Goal: Task Accomplishment & Management: Complete application form

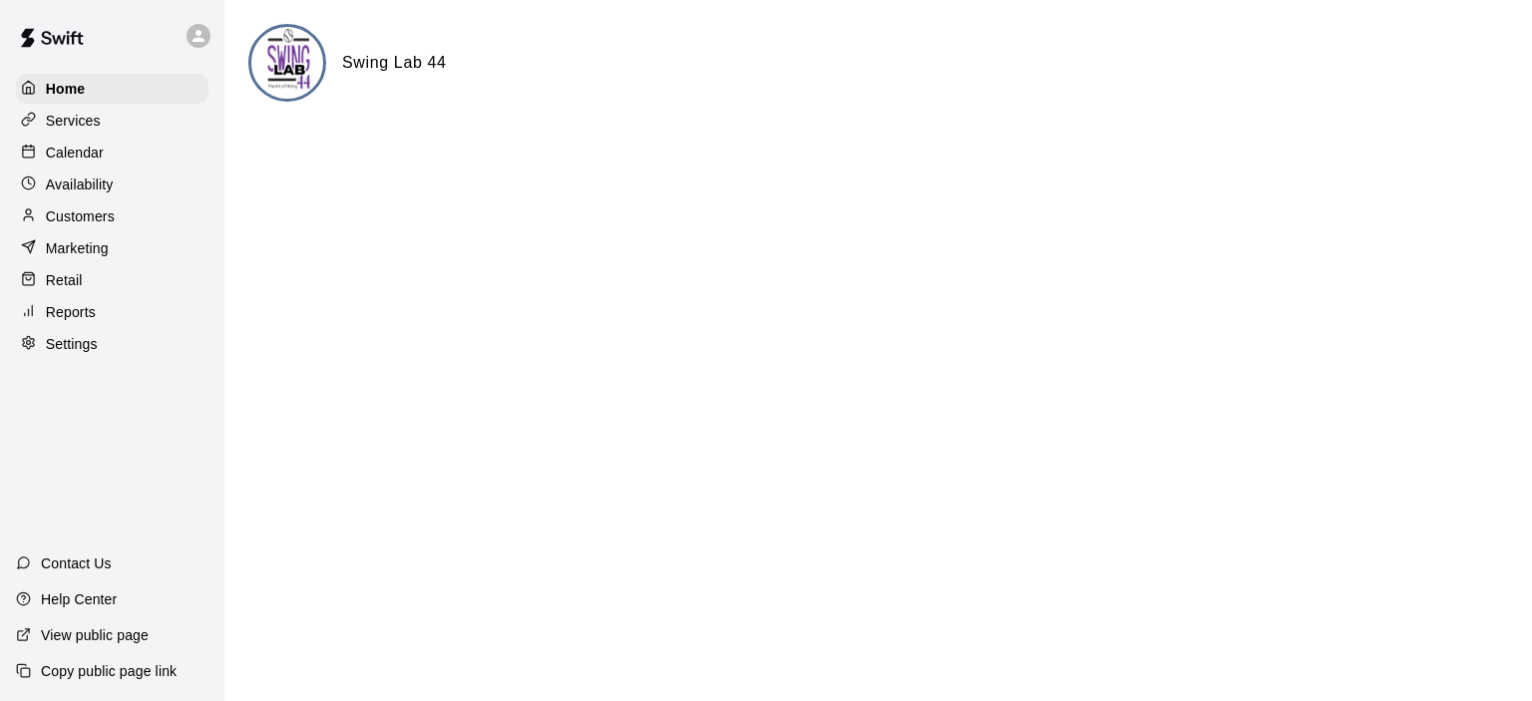
click at [92, 159] on p "Calendar" at bounding box center [75, 153] width 58 height 20
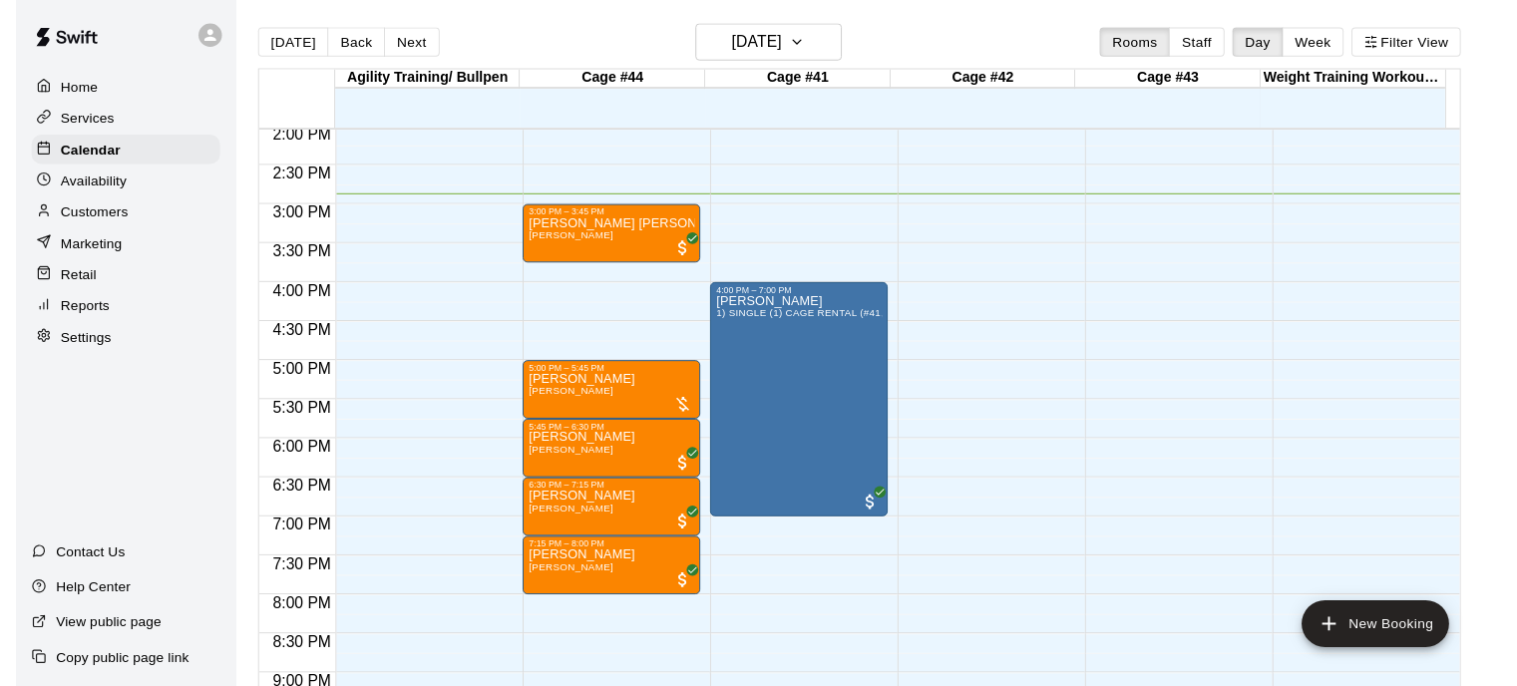
scroll to position [1086, 0]
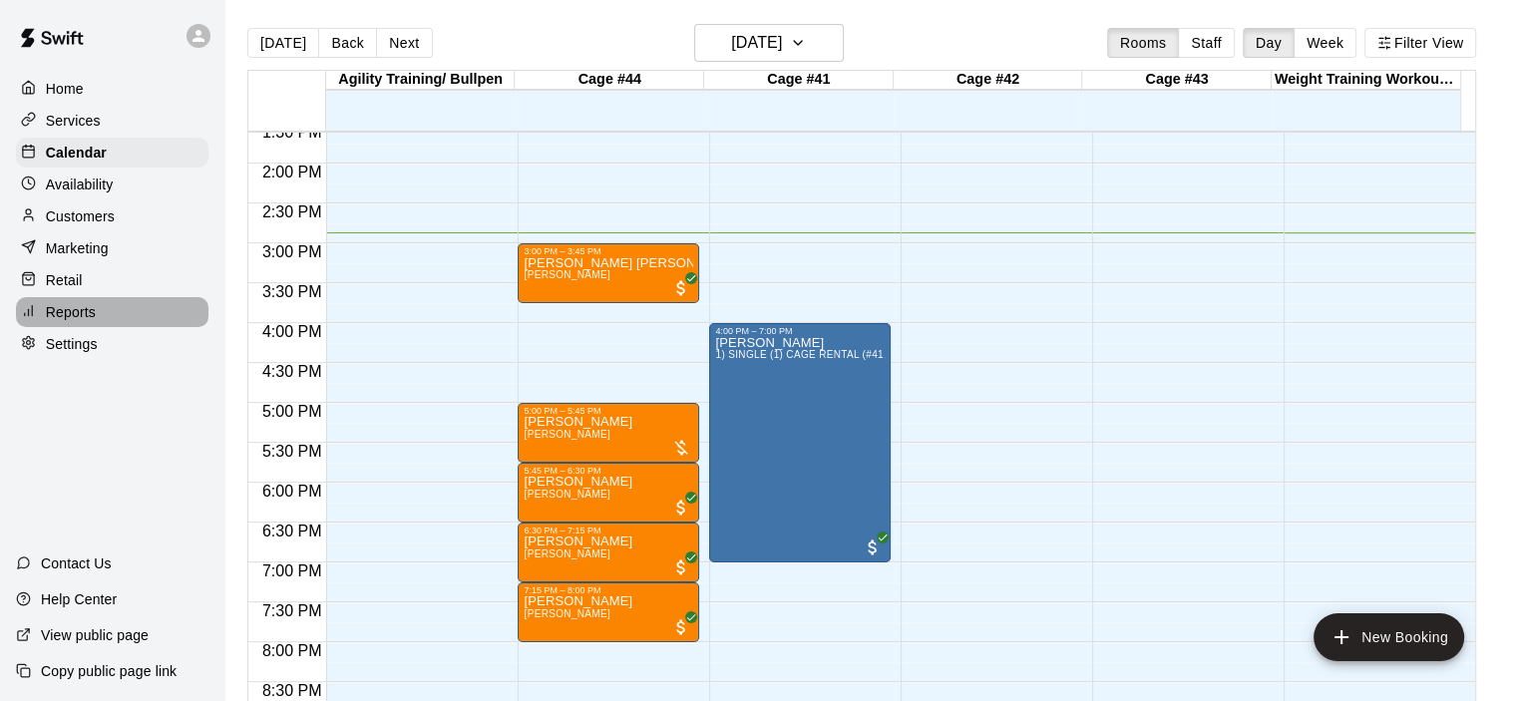
click at [80, 322] on p "Reports" at bounding box center [71, 312] width 50 height 20
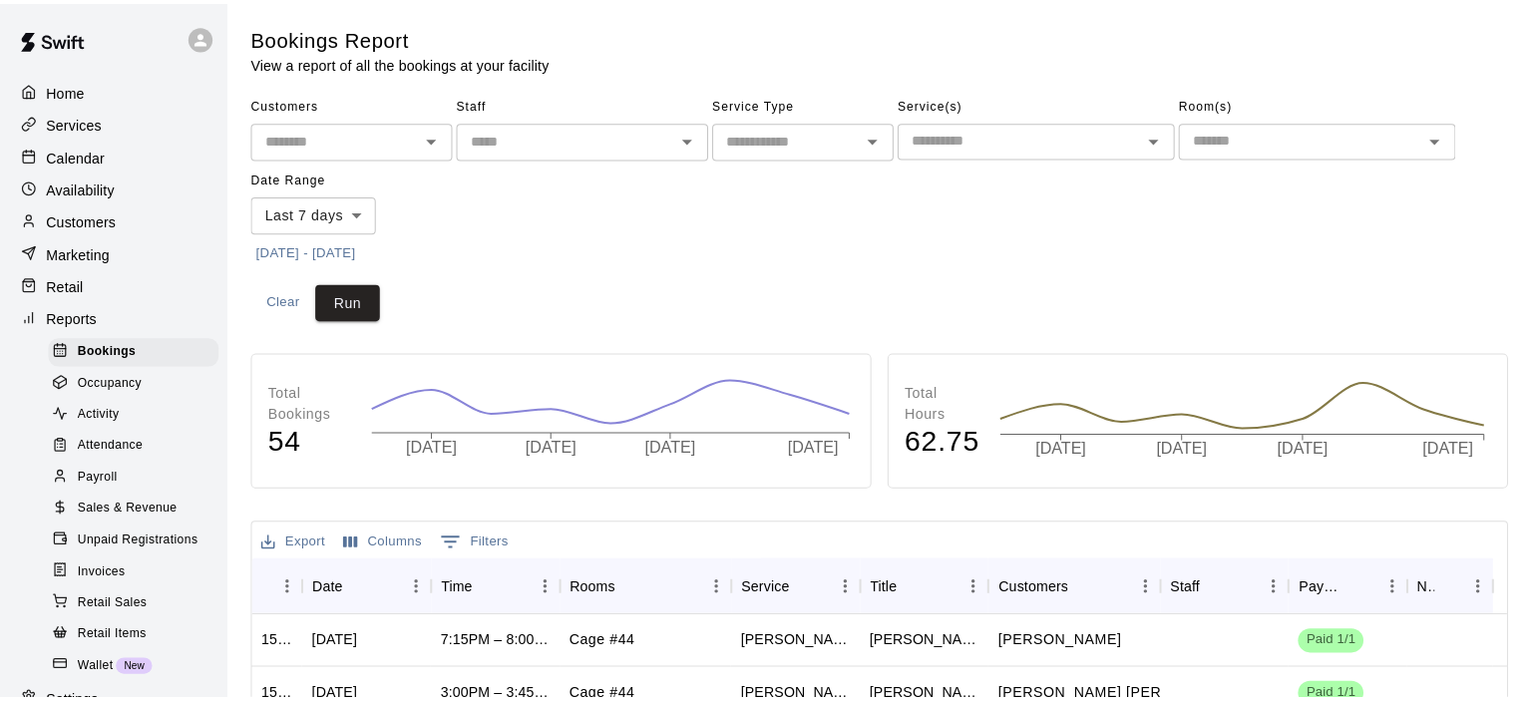
scroll to position [191, 0]
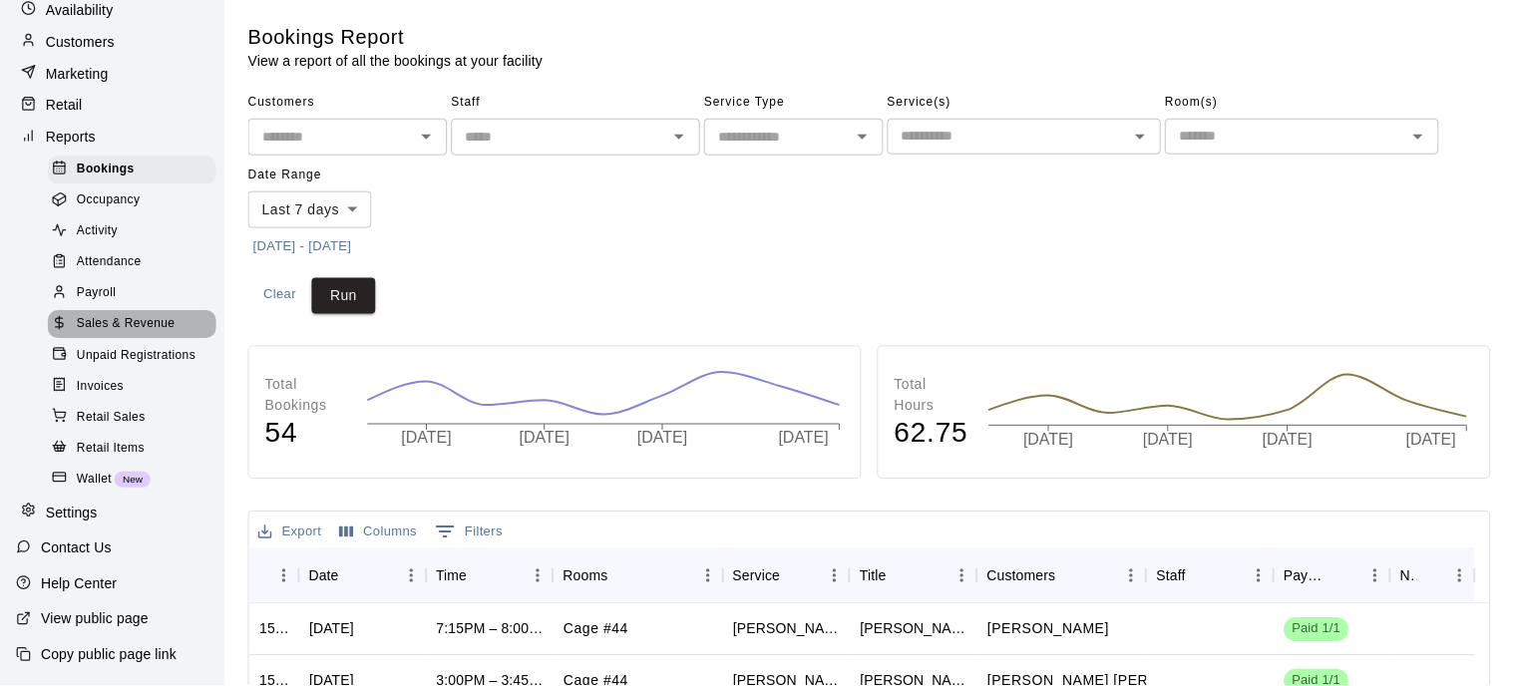
click at [142, 328] on span "Sales & Revenue" at bounding box center [126, 325] width 99 height 20
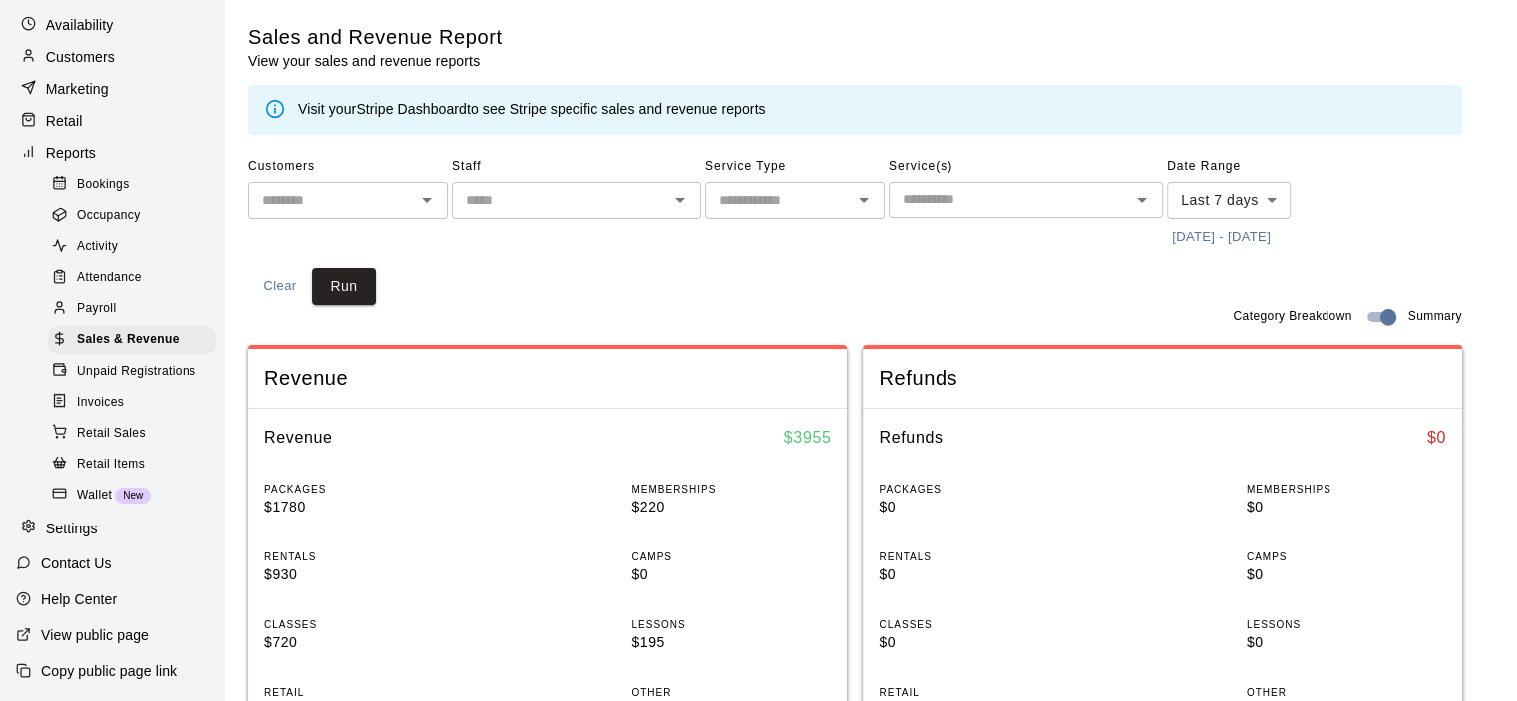
click at [426, 110] on link "Stripe Dashboard" at bounding box center [411, 109] width 111 height 16
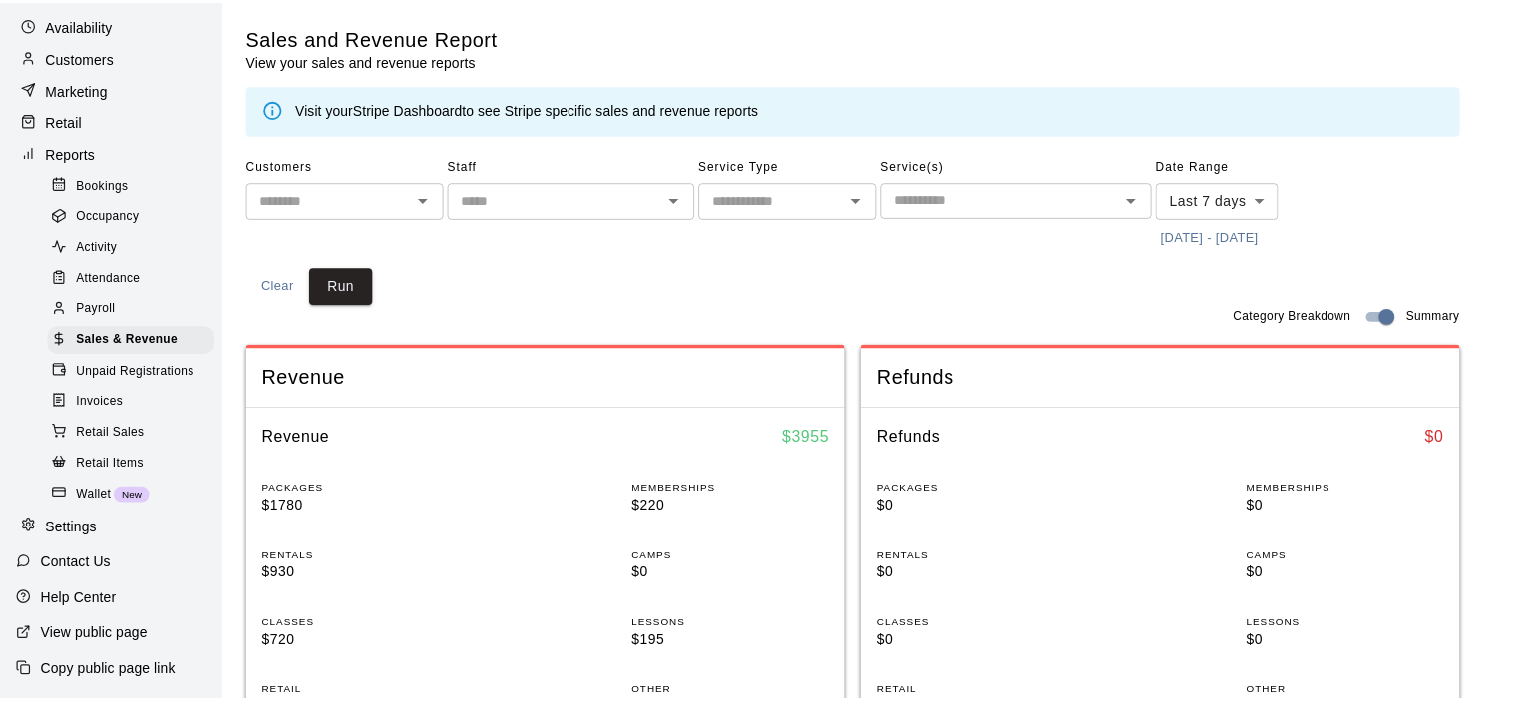
scroll to position [124, 0]
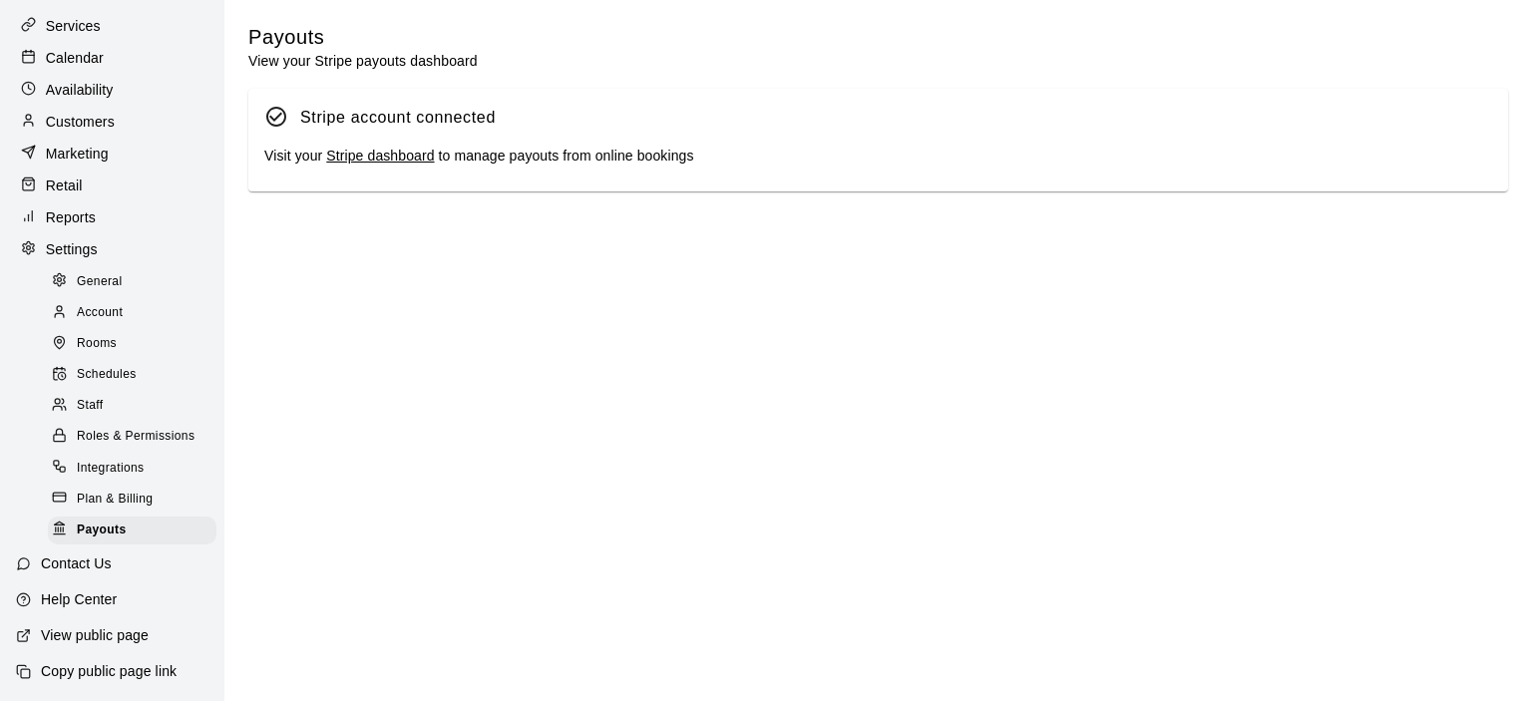
click at [371, 161] on link "Stripe dashboard" at bounding box center [380, 156] width 108 height 16
click at [113, 43] on div "Calendar" at bounding box center [112, 58] width 192 height 30
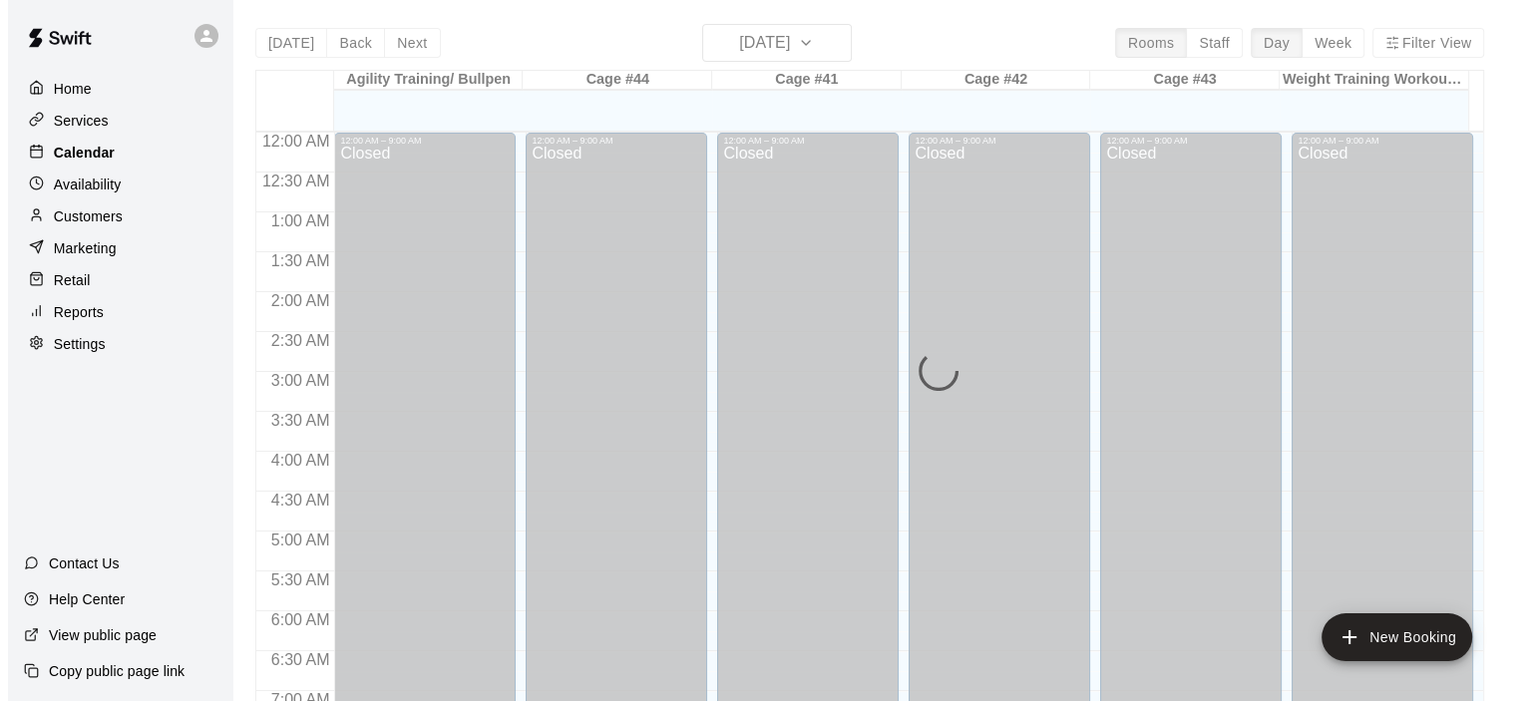
scroll to position [1189, 0]
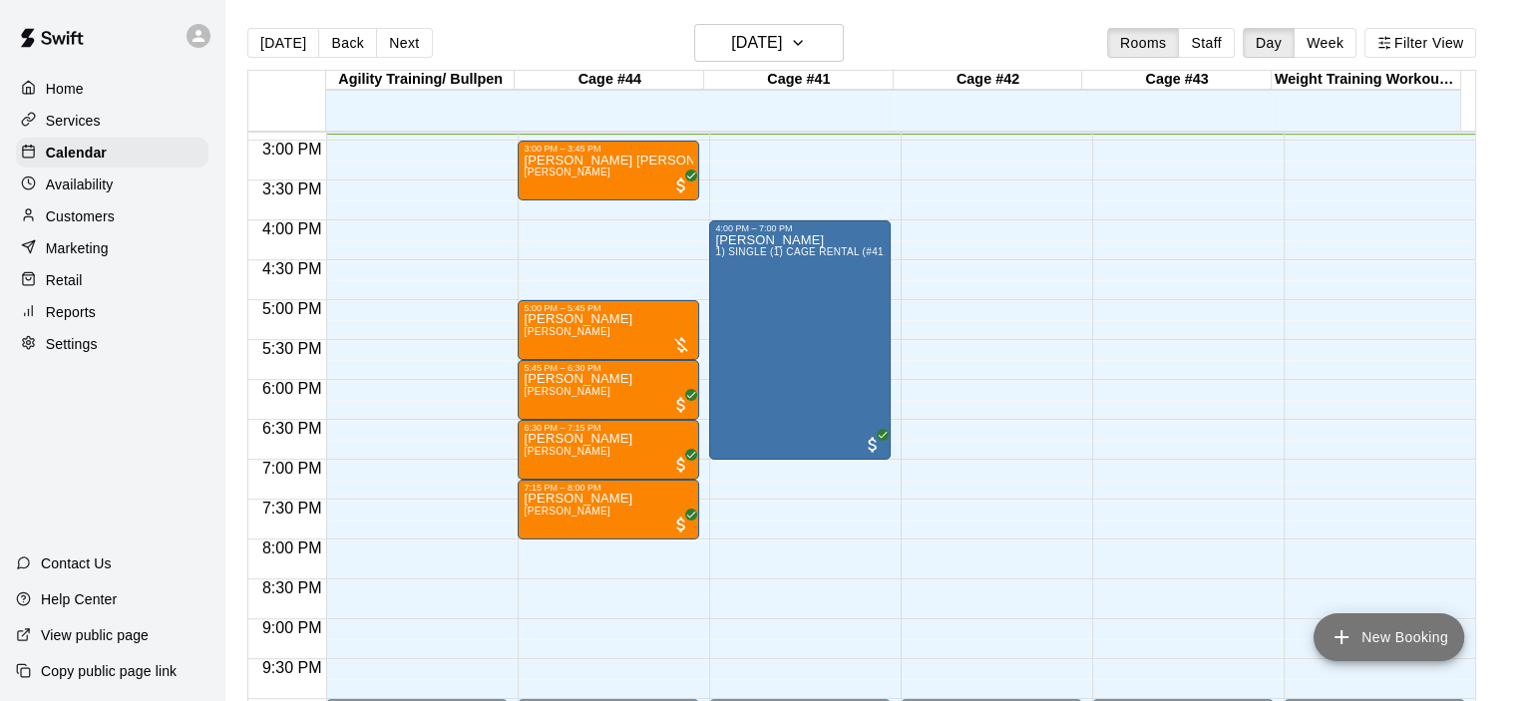
click at [1359, 647] on button "New Booking" at bounding box center [1388, 637] width 151 height 48
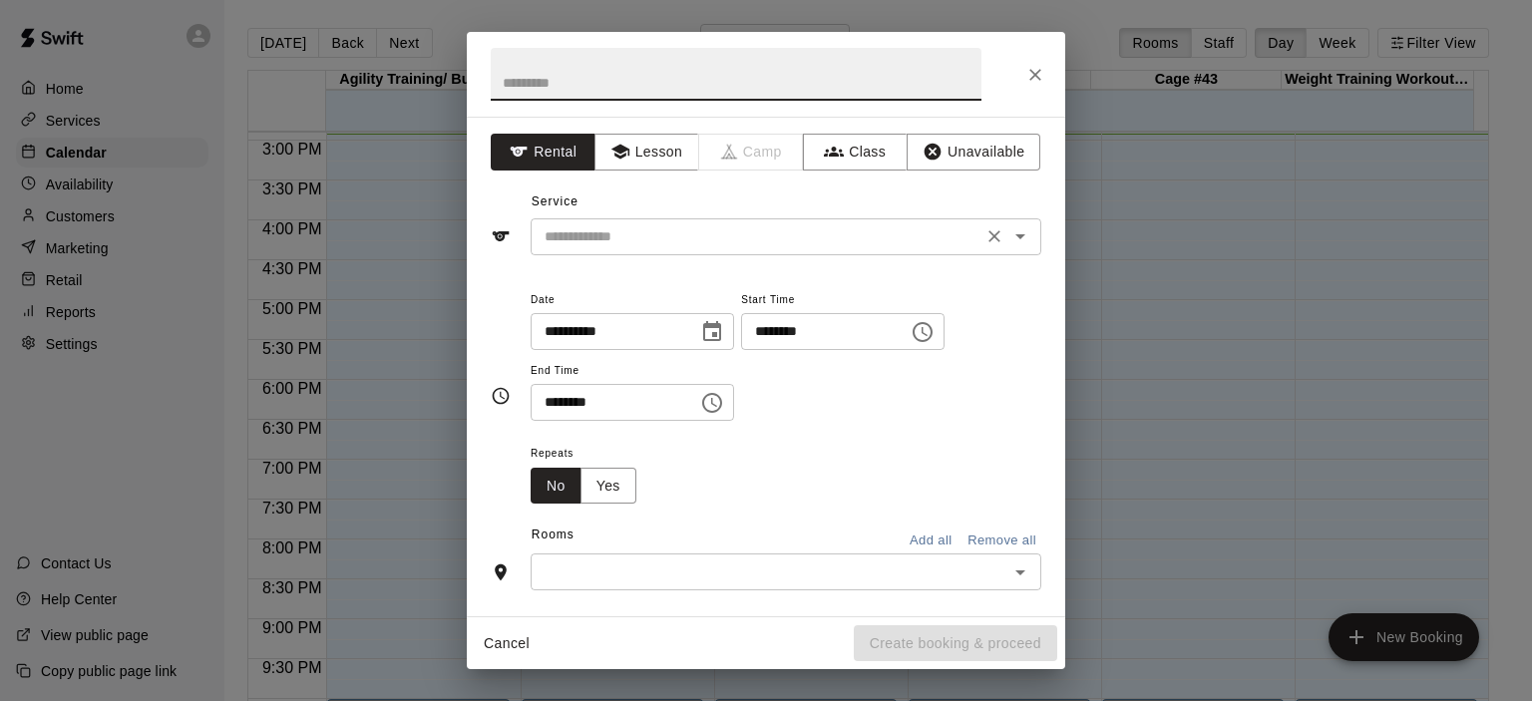
click at [1015, 236] on icon "Open" at bounding box center [1020, 236] width 10 height 5
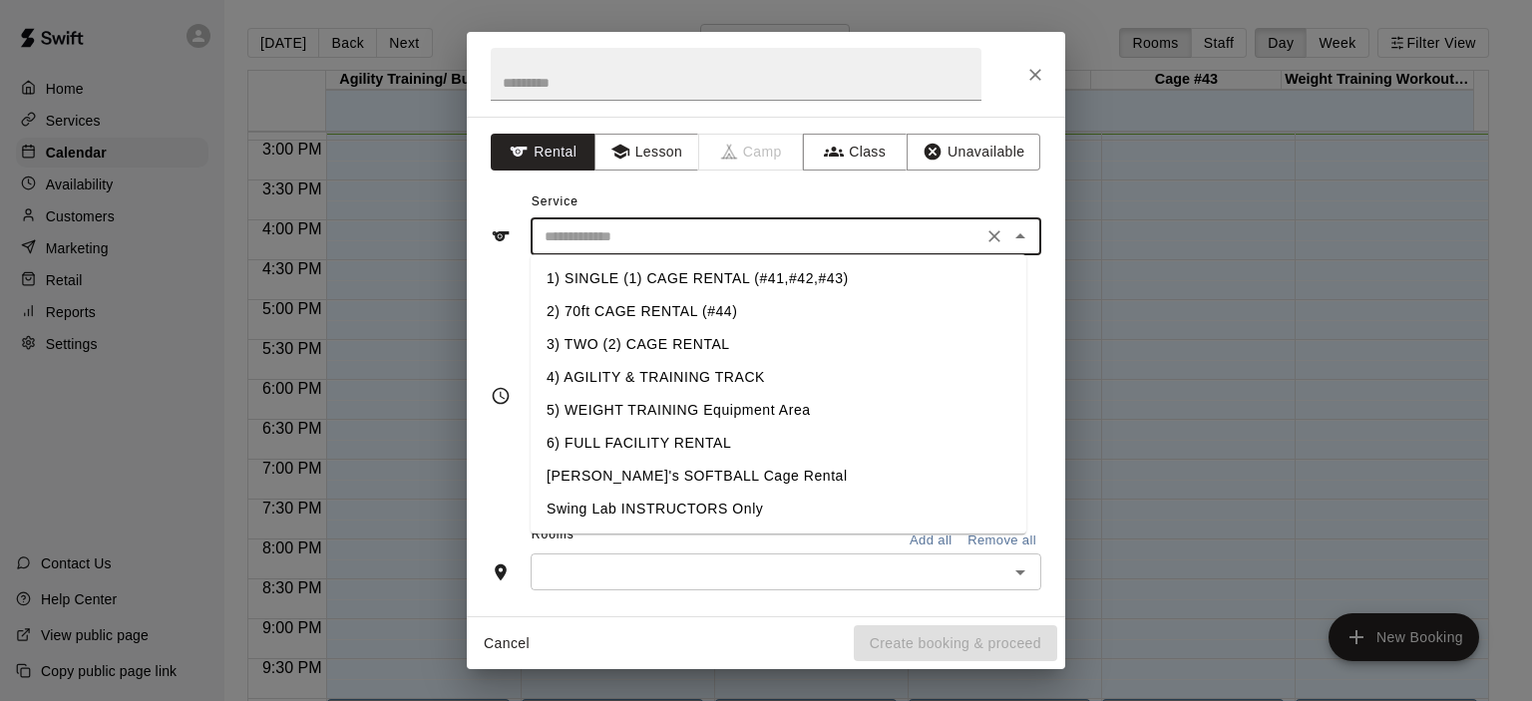
click at [809, 276] on li "1) SINGLE (1) CAGE RENTAL (#41,#42,#43)" at bounding box center [779, 278] width 496 height 33
type input "**********"
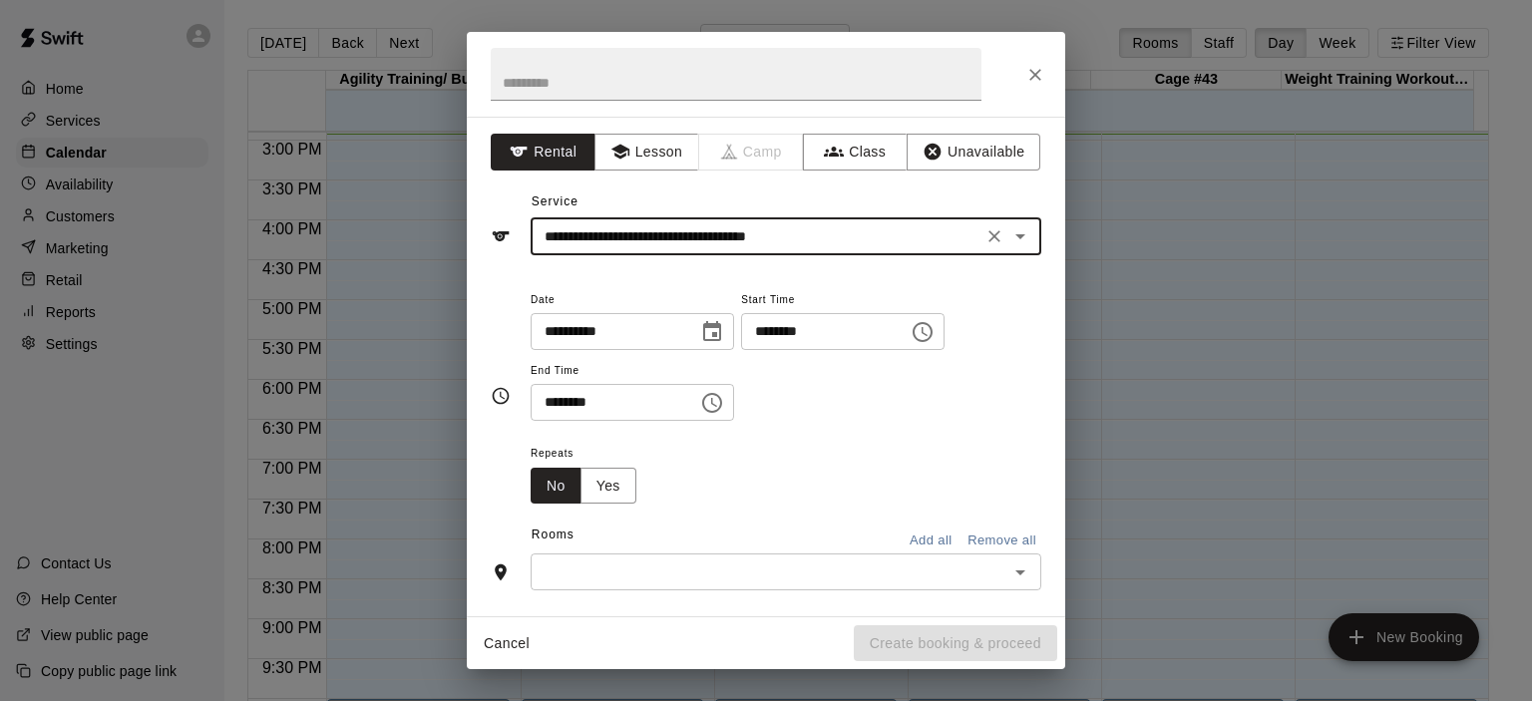
click at [934, 337] on icon "Choose time, selected time is 2:00 PM" at bounding box center [923, 332] width 24 height 24
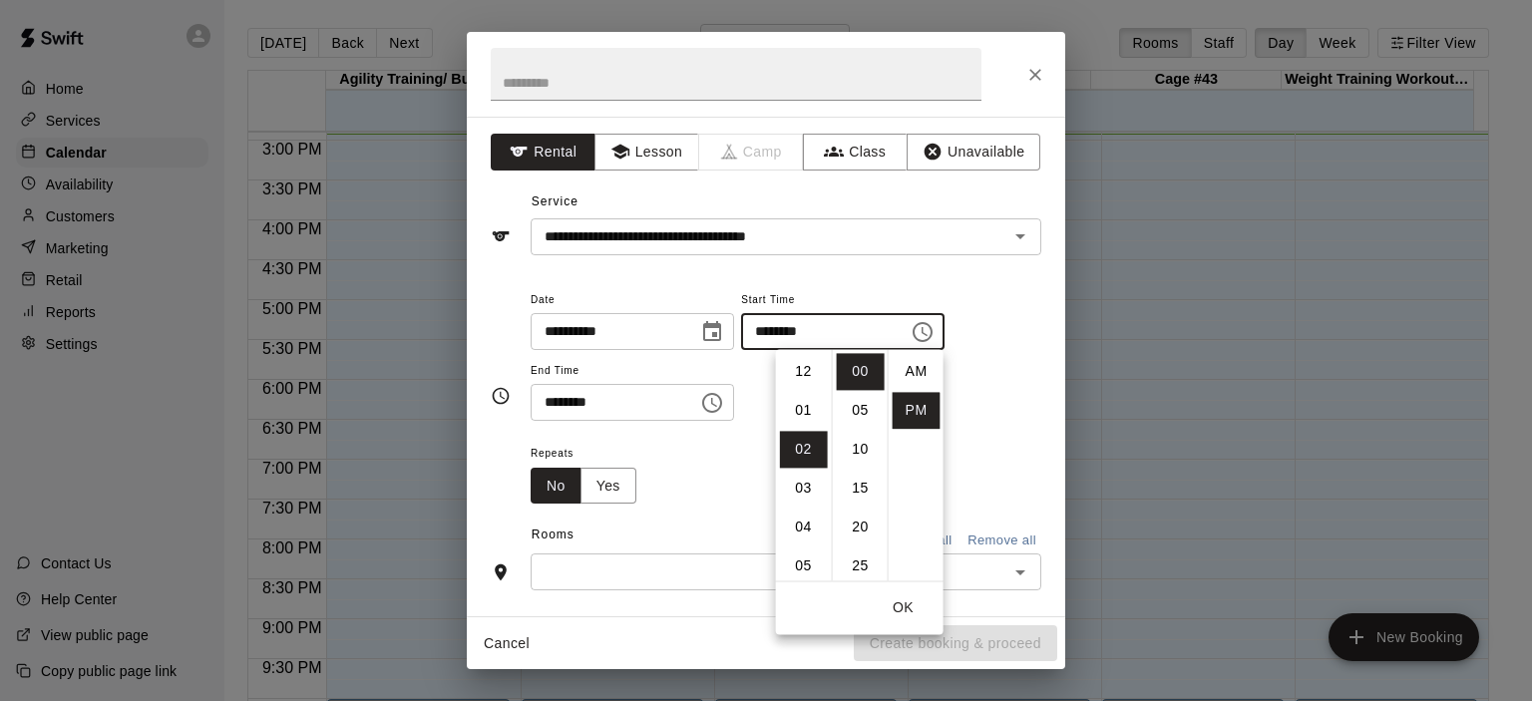
scroll to position [36, 0]
click at [806, 446] on li "04" at bounding box center [804, 449] width 48 height 37
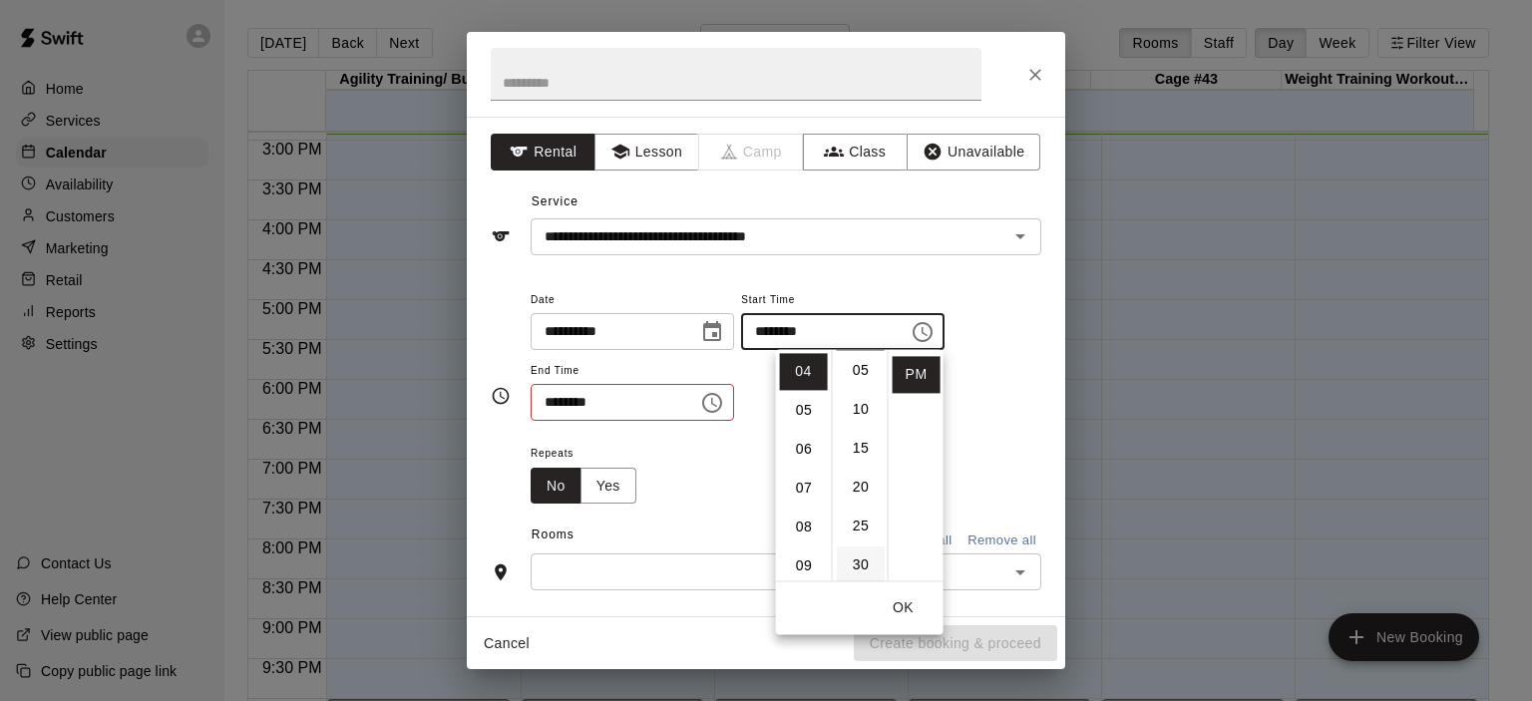
click at [862, 557] on li "30" at bounding box center [861, 565] width 48 height 37
type input "********"
click at [724, 402] on icon "Choose time, selected time is 2:30 PM" at bounding box center [712, 403] width 24 height 24
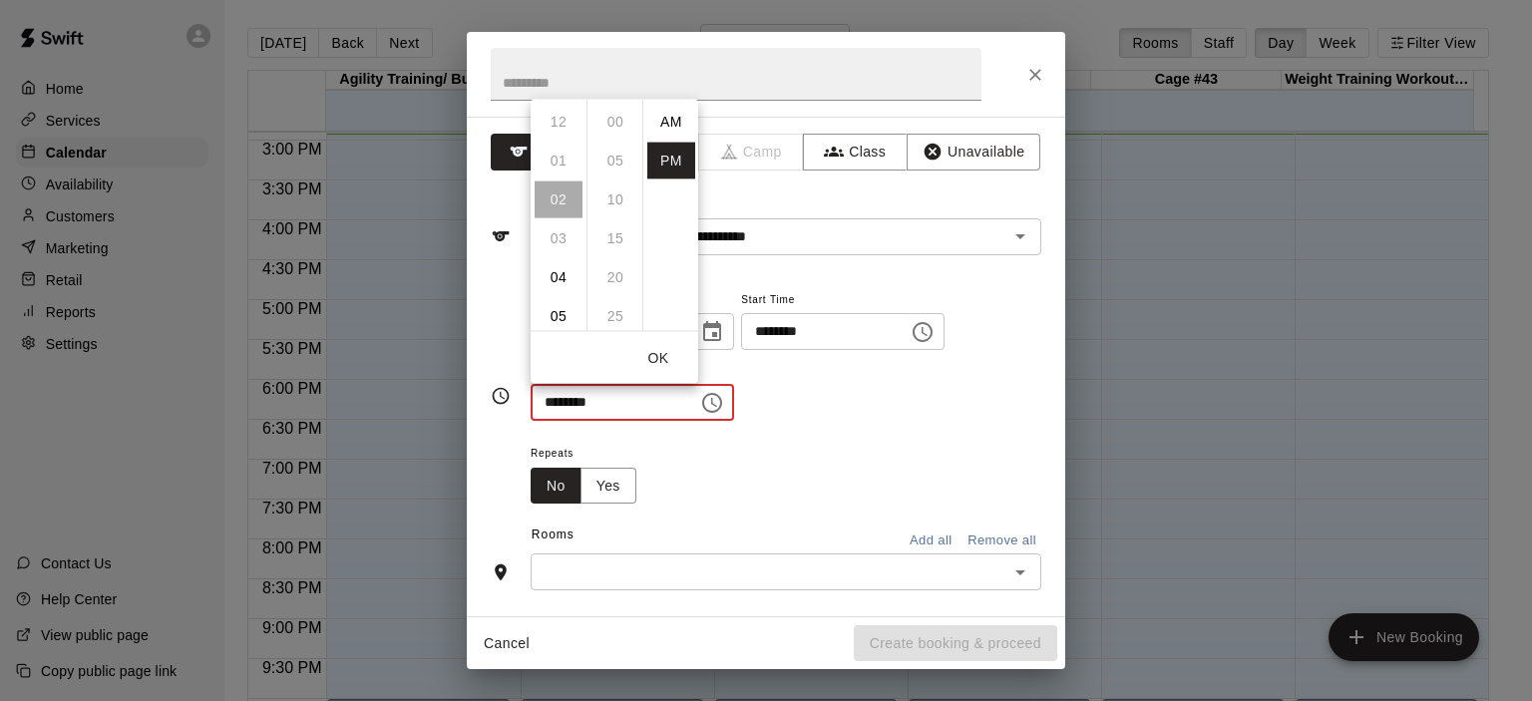
scroll to position [36, 0]
click at [560, 309] on li "08" at bounding box center [559, 314] width 48 height 37
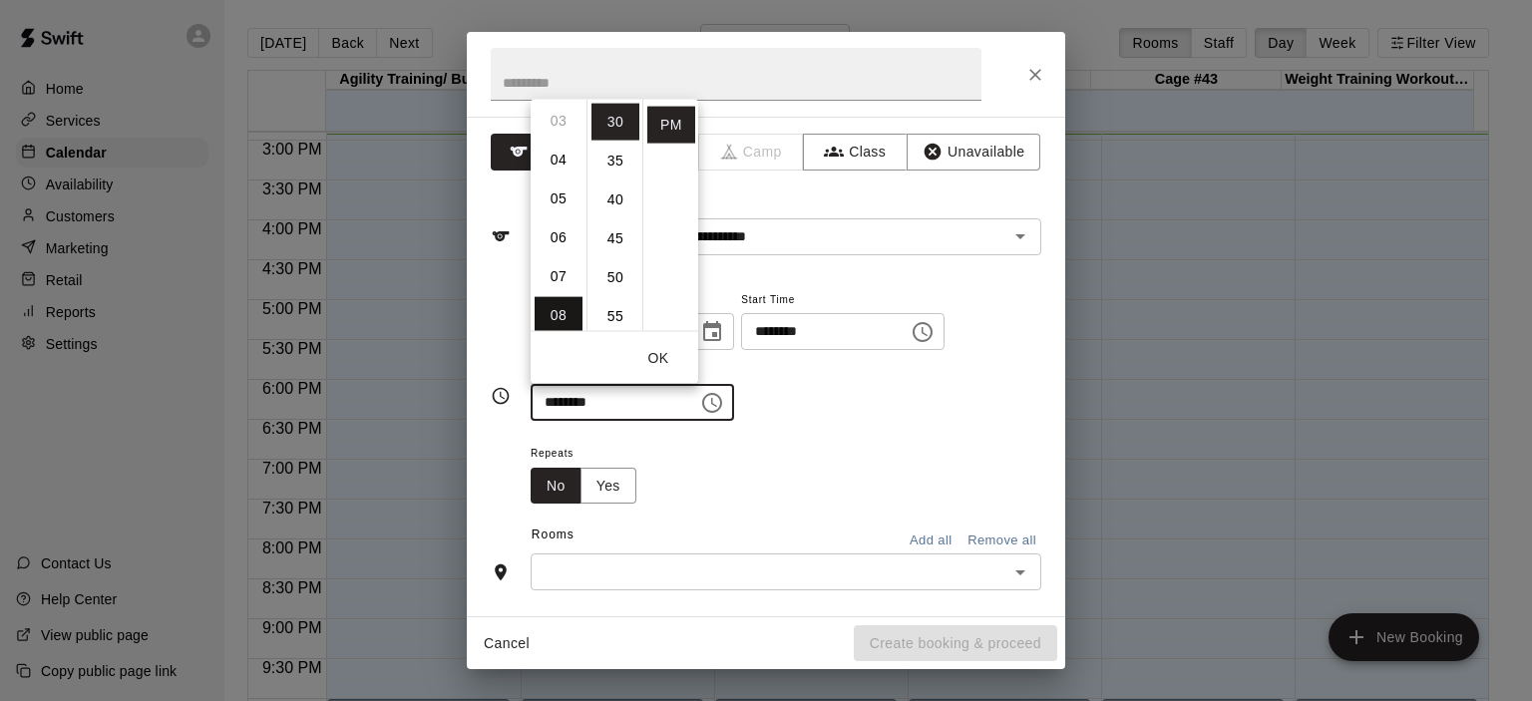
type input "********"
click at [655, 358] on button "OK" at bounding box center [658, 357] width 64 height 37
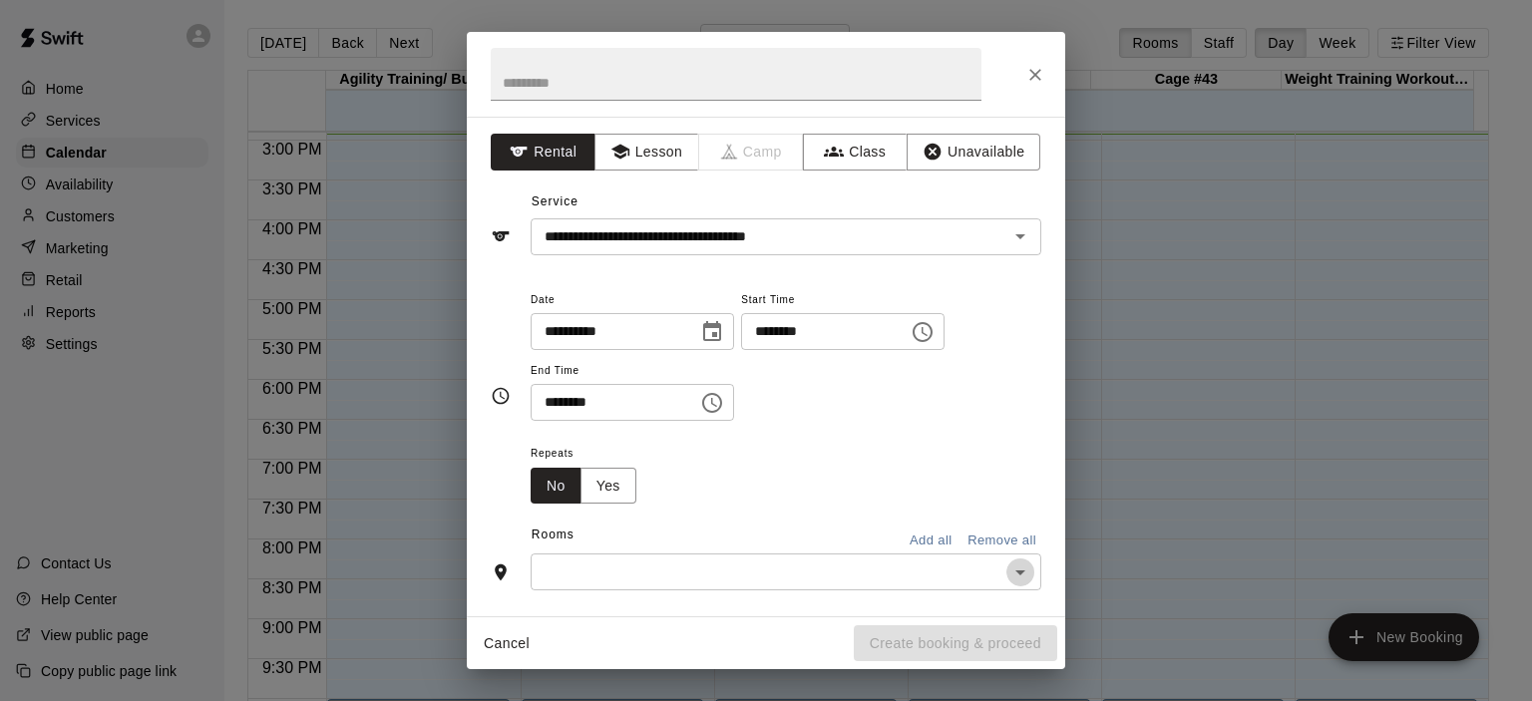
click at [1008, 568] on icon "Open" at bounding box center [1020, 572] width 24 height 24
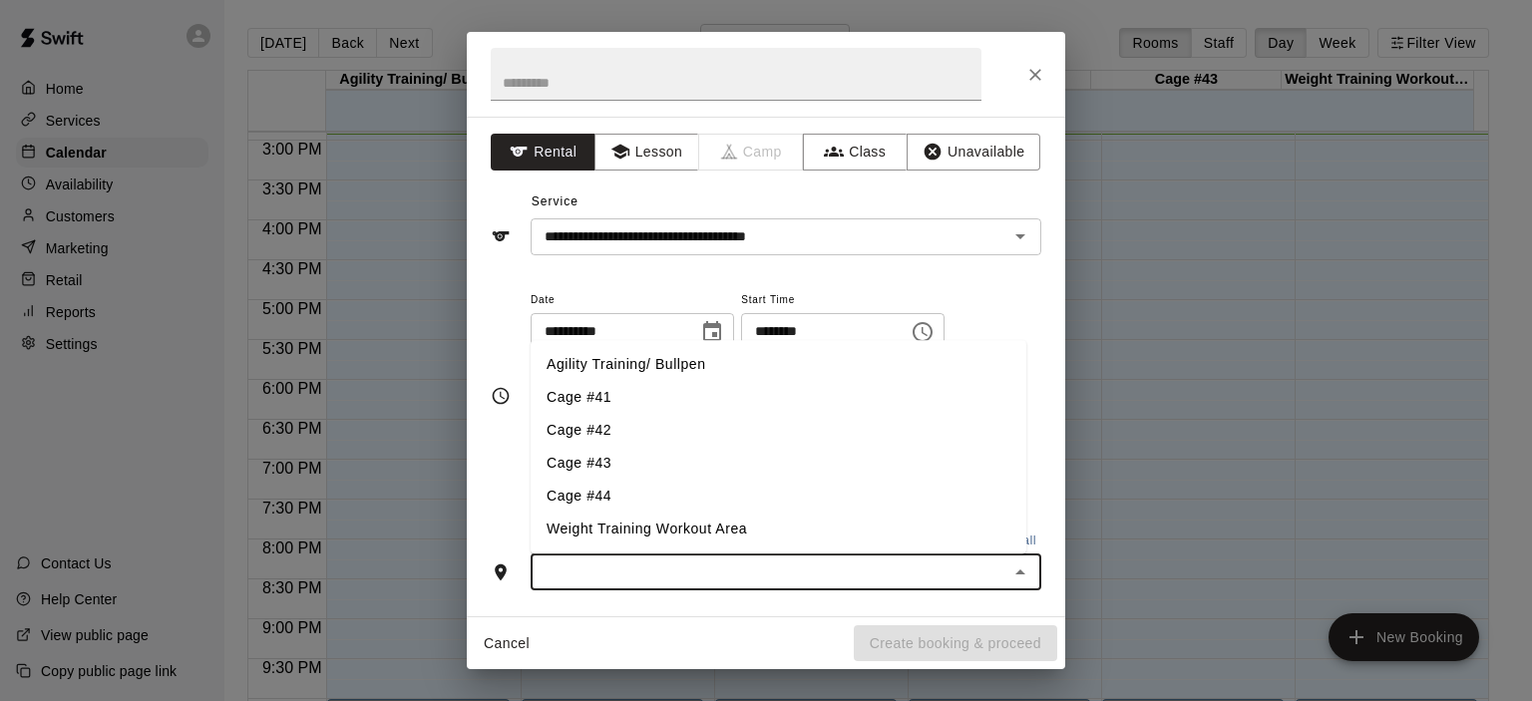
click at [630, 465] on li "Cage #43" at bounding box center [779, 464] width 496 height 33
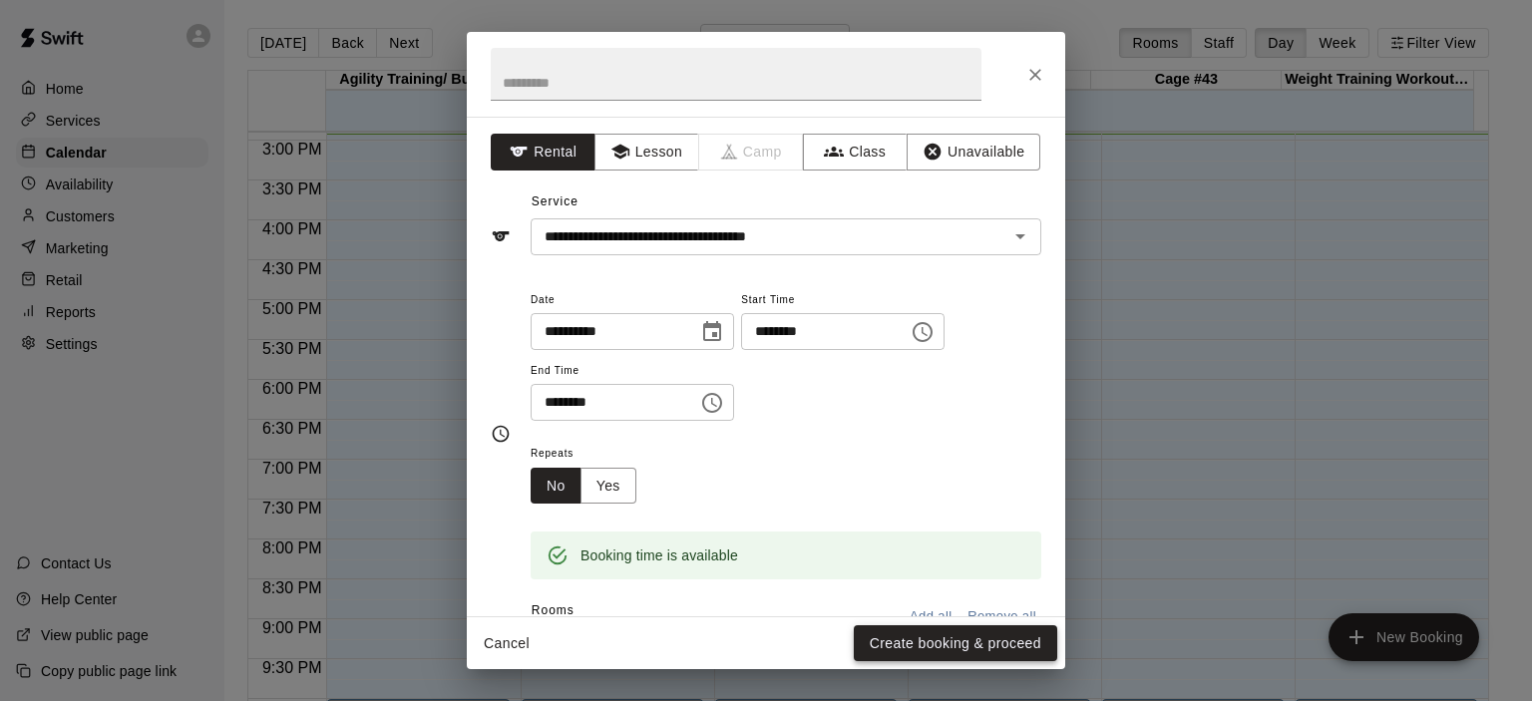
click at [991, 653] on button "Create booking & proceed" at bounding box center [955, 643] width 203 height 37
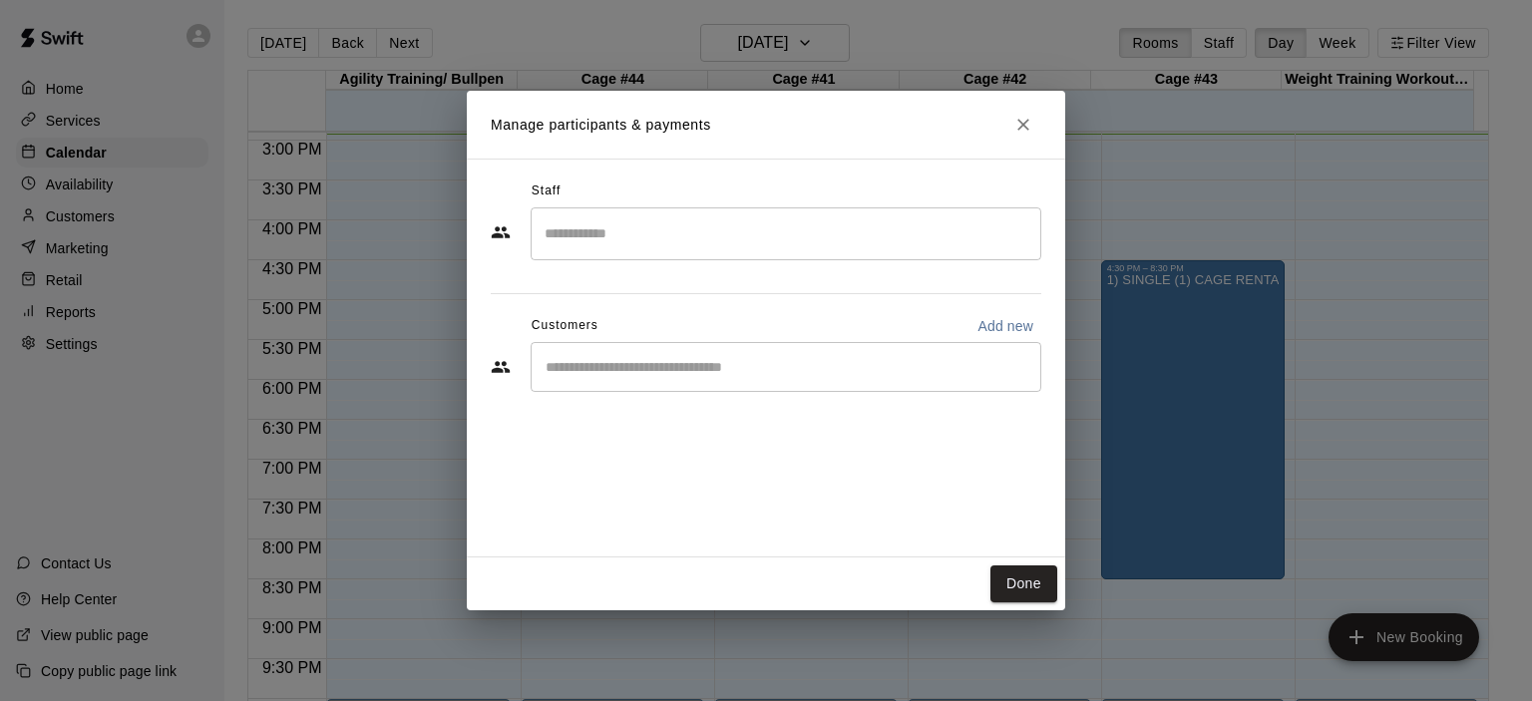
click at [729, 379] on div "​" at bounding box center [786, 367] width 511 height 50
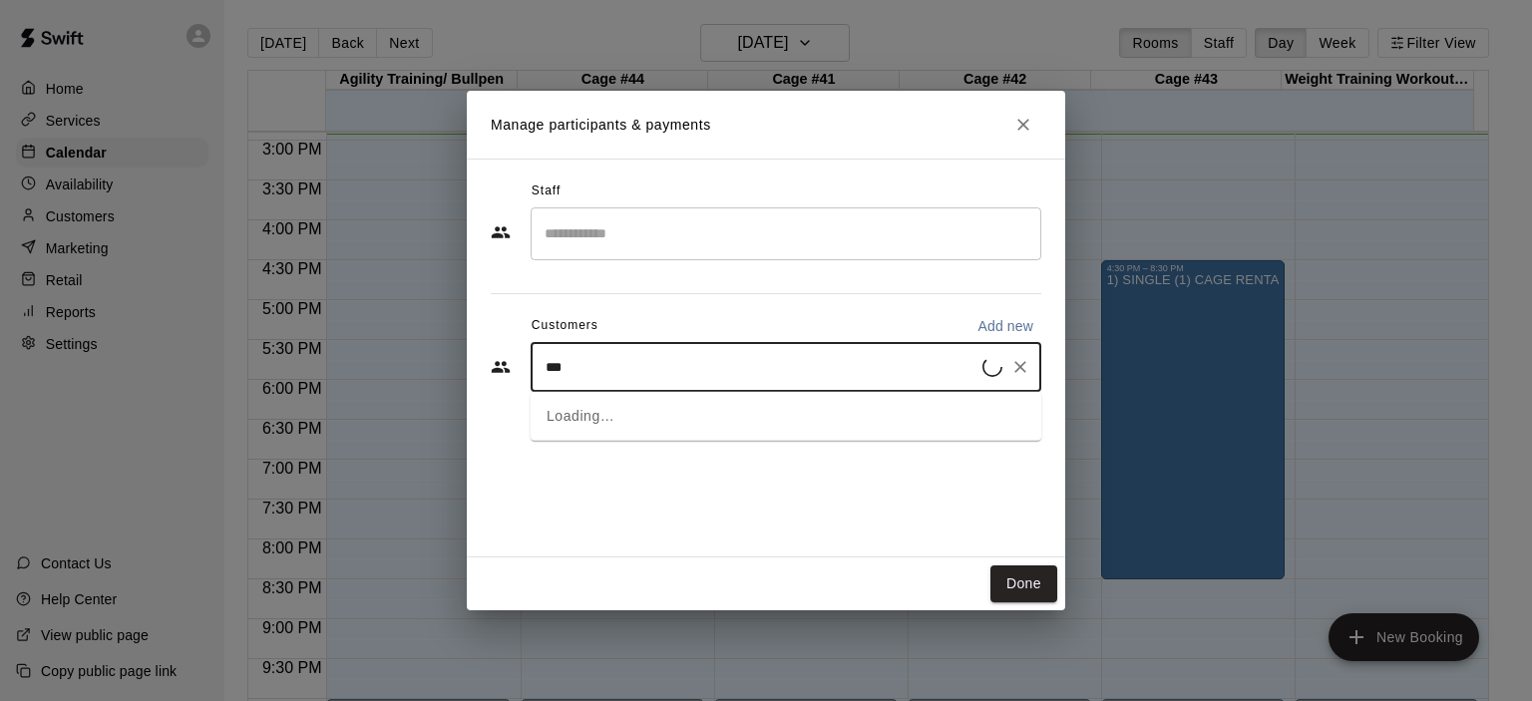
type input "****"
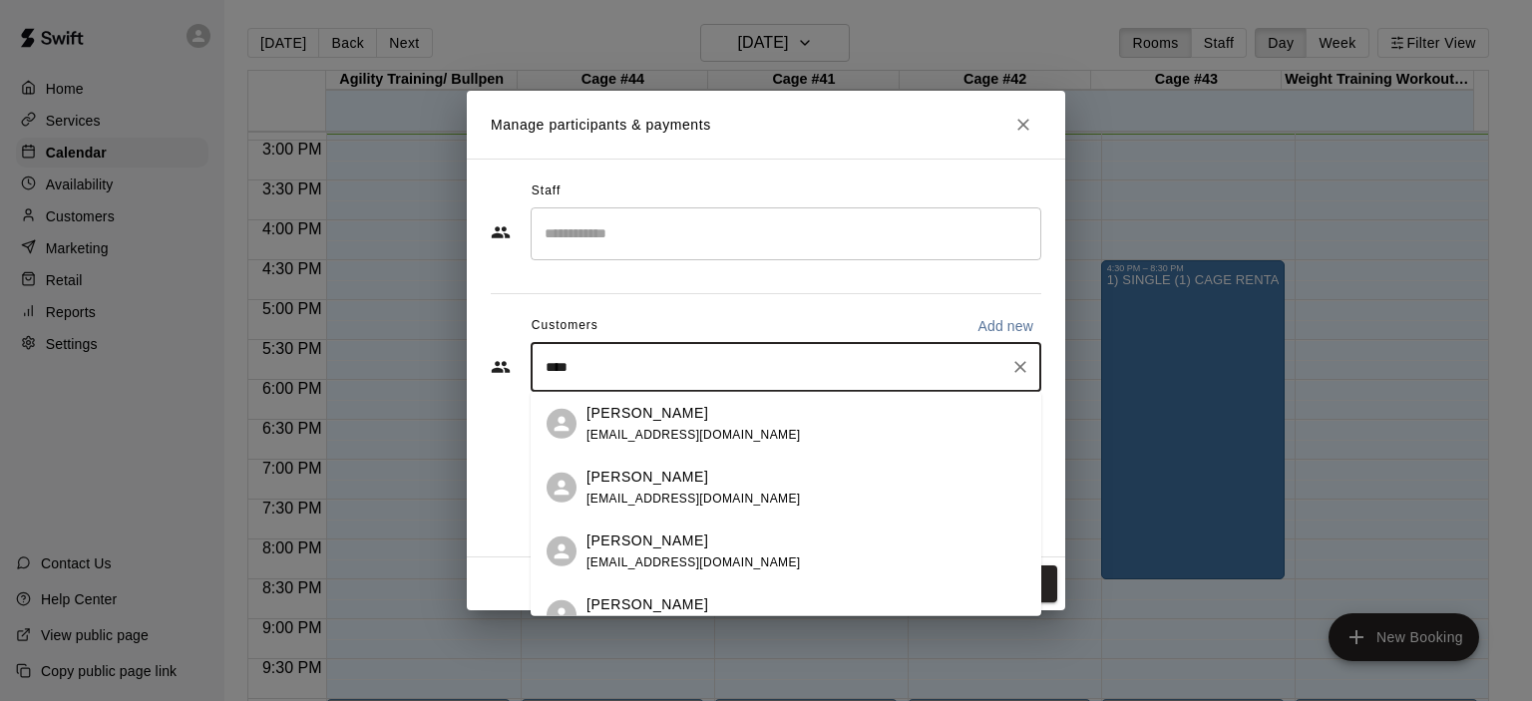
click at [690, 419] on div "[PERSON_NAME]" at bounding box center [693, 412] width 214 height 21
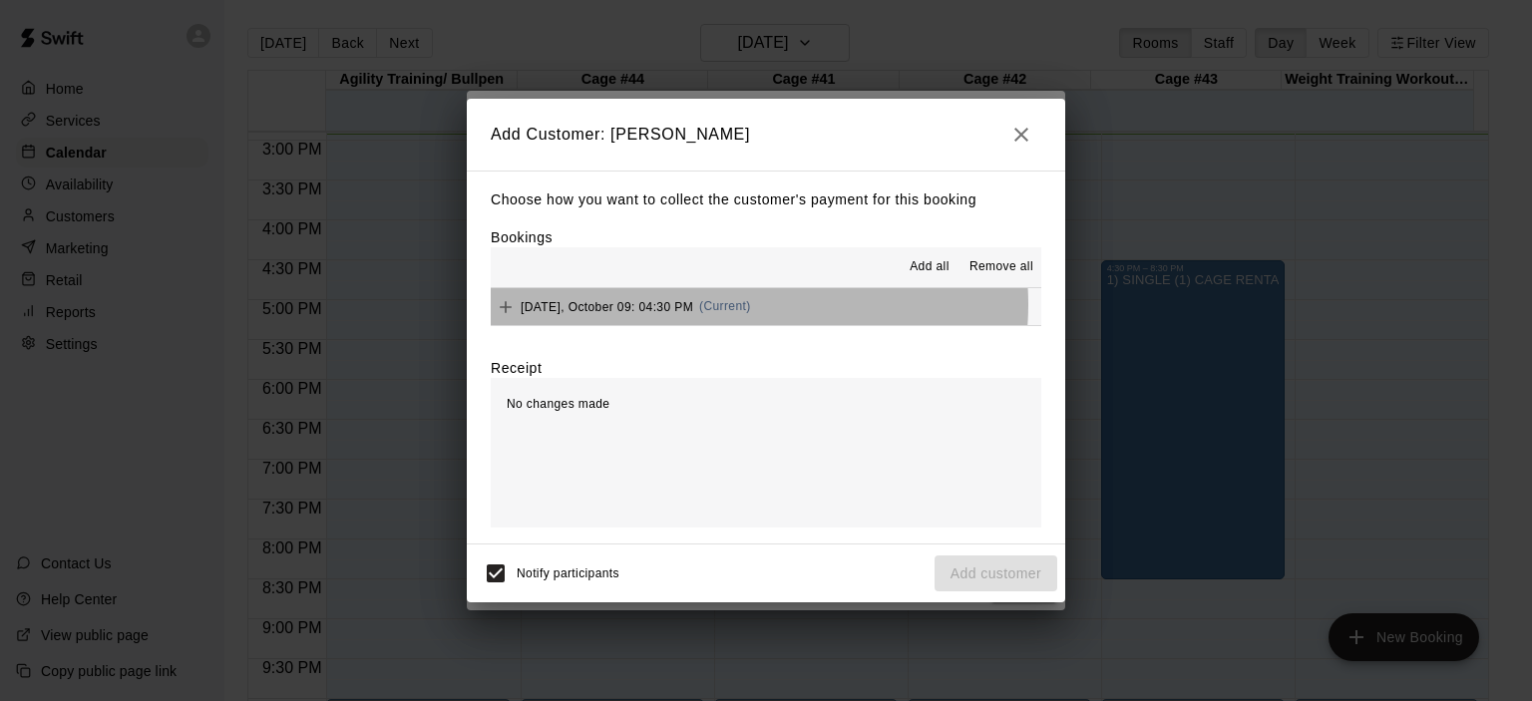
click at [734, 306] on span "(Current)" at bounding box center [725, 306] width 52 height 14
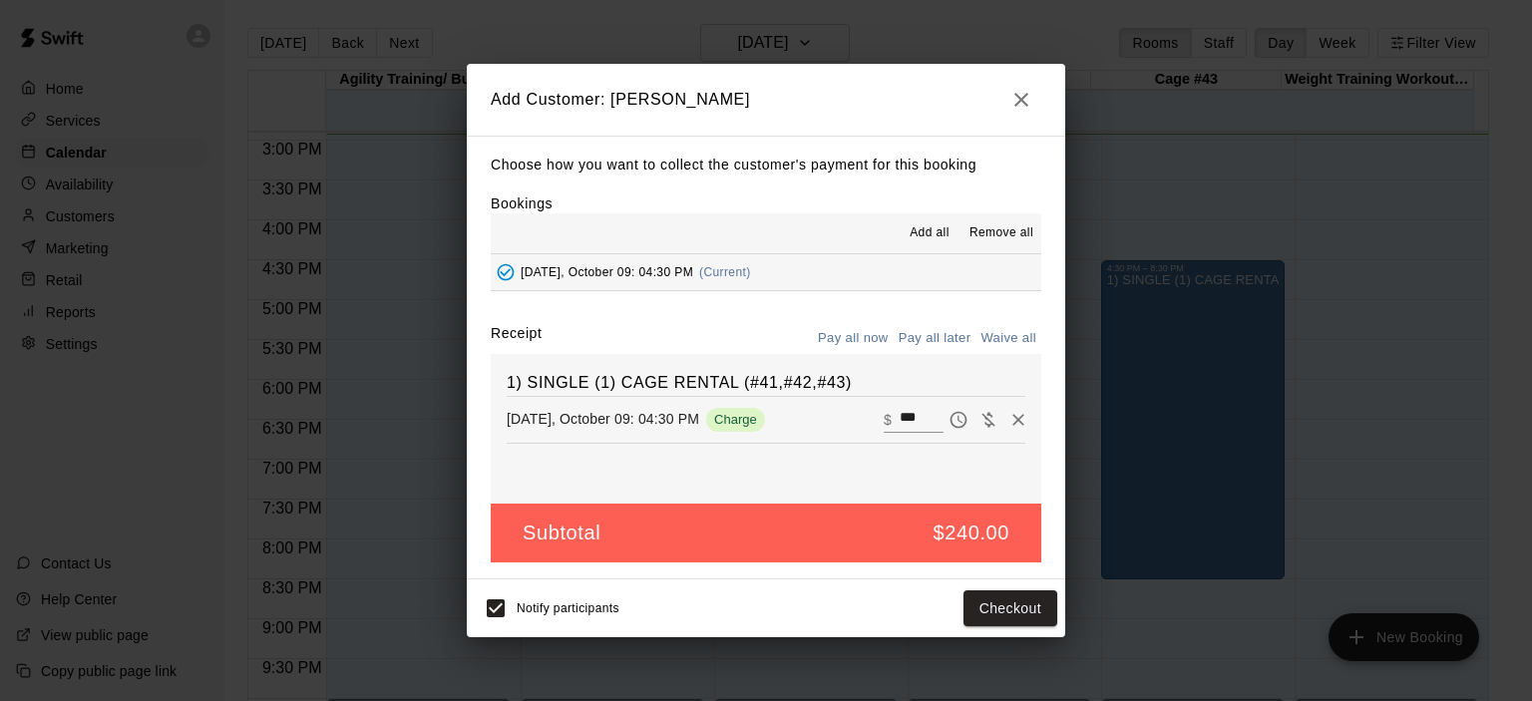
click at [997, 333] on button "Waive all" at bounding box center [1008, 338] width 66 height 31
type input "*"
click at [1027, 609] on button "Add customer" at bounding box center [995, 608] width 123 height 37
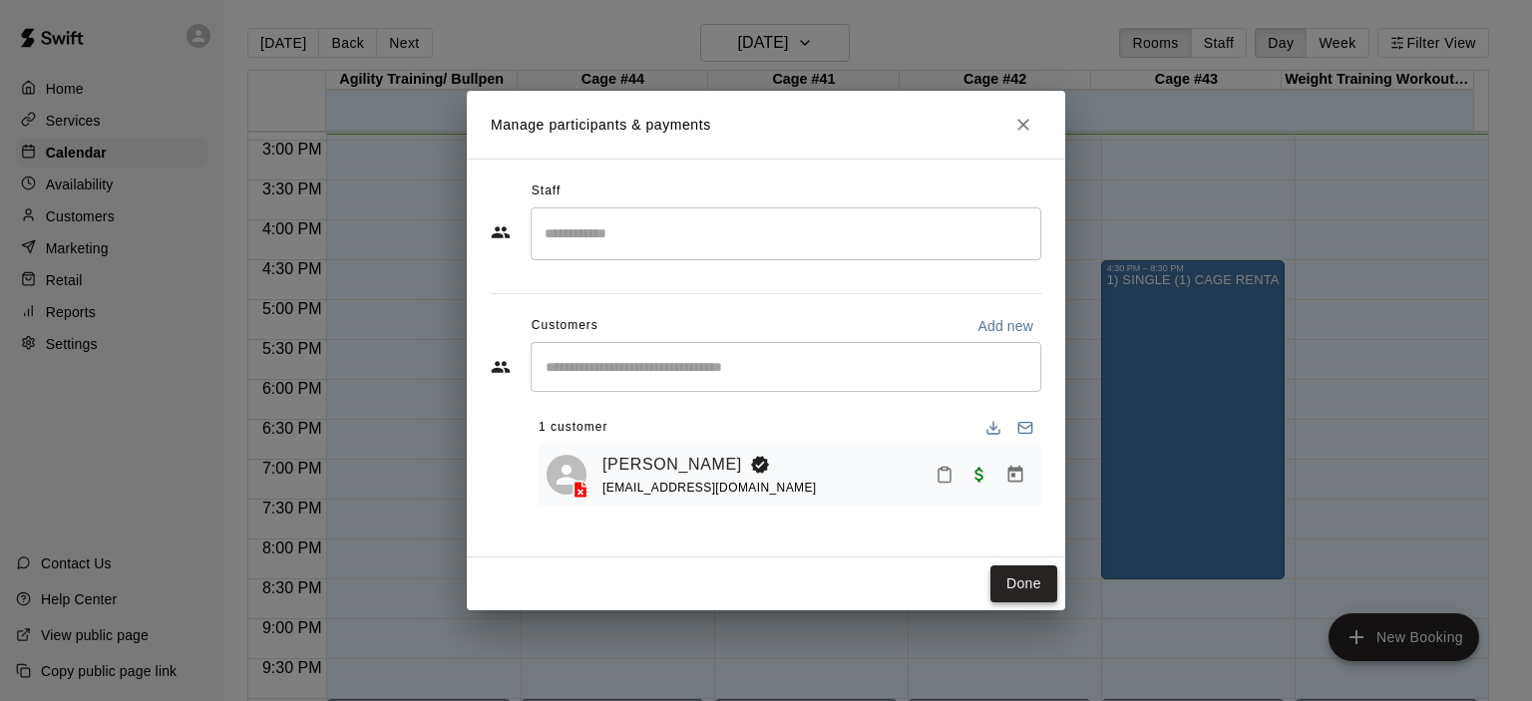
click at [1011, 576] on button "Done" at bounding box center [1023, 583] width 67 height 37
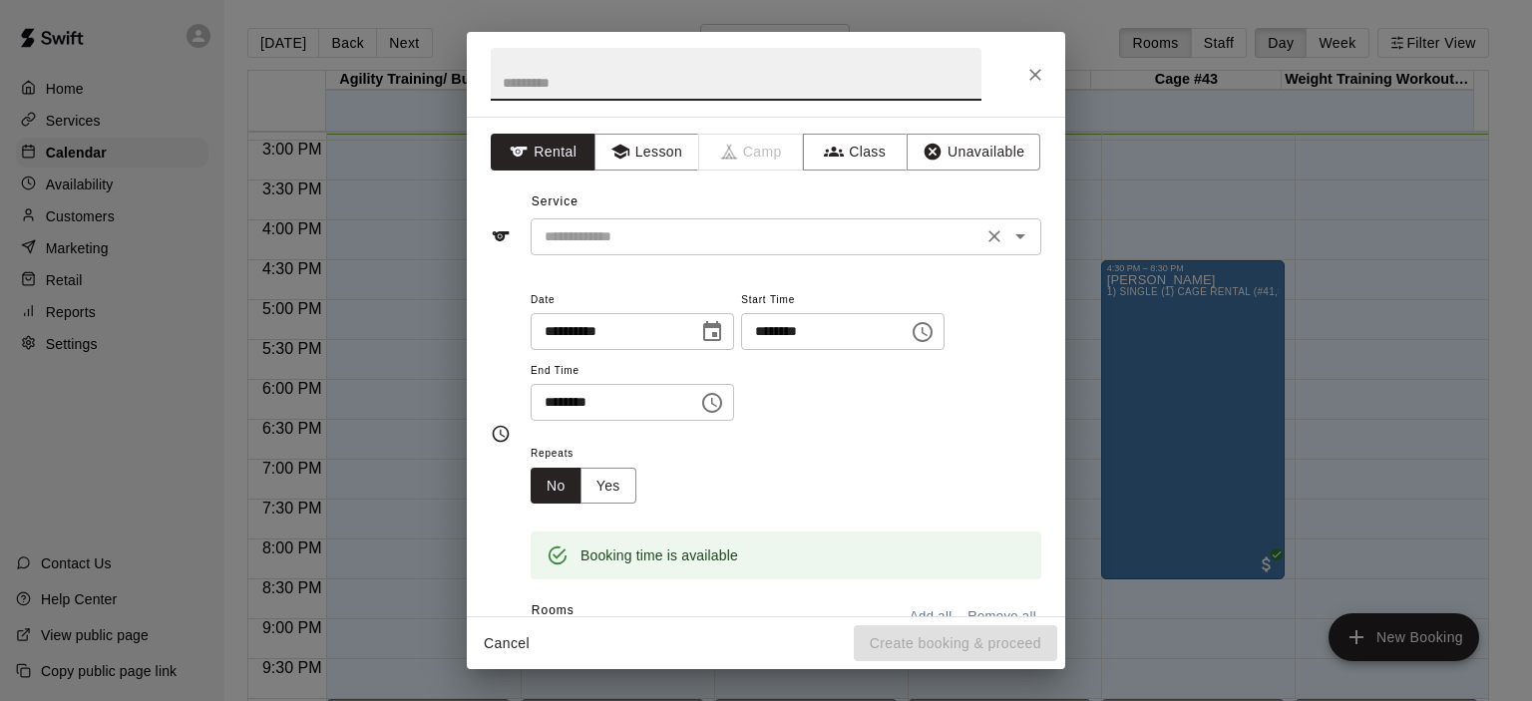
click at [1008, 237] on icon "Open" at bounding box center [1020, 236] width 24 height 24
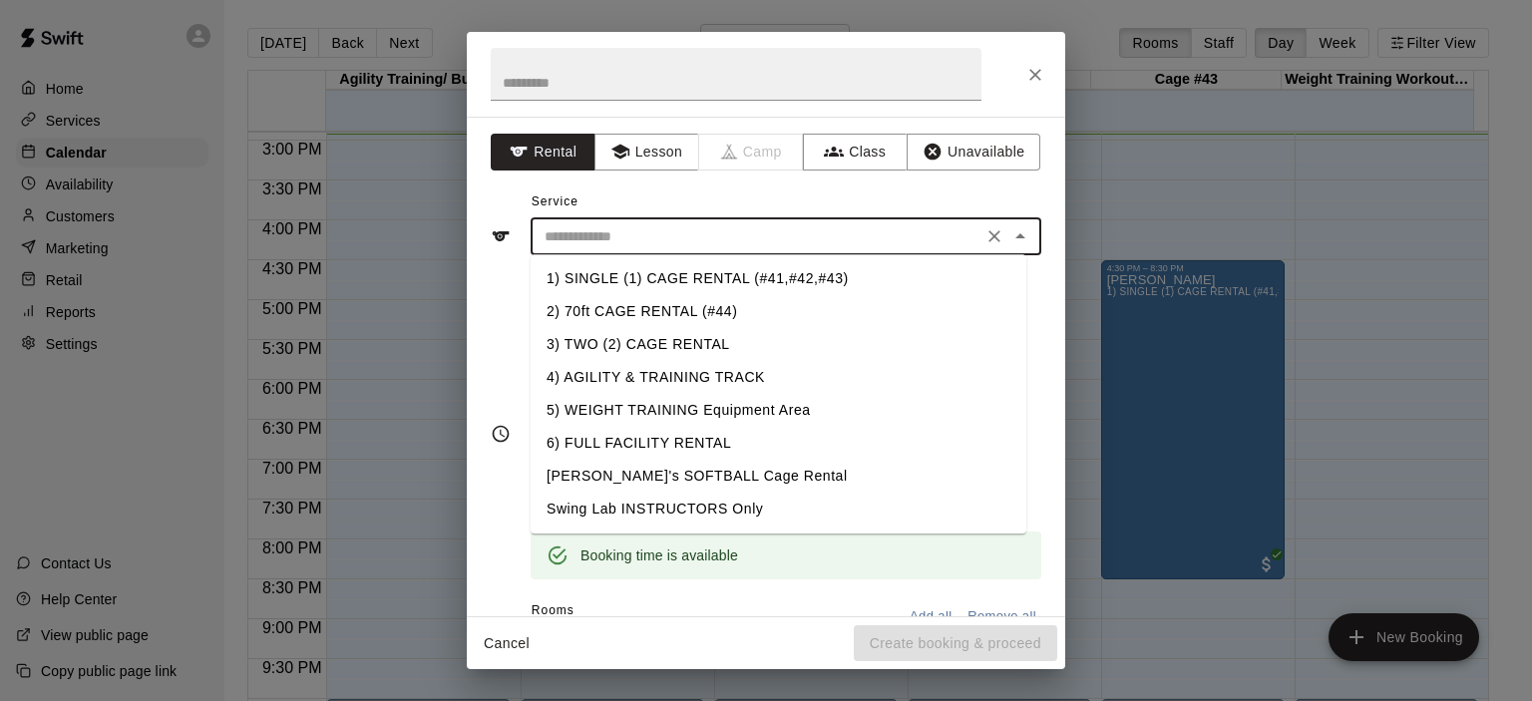
click at [822, 277] on li "1) SINGLE (1) CAGE RENTAL (#41,#42,#43)" at bounding box center [779, 278] width 496 height 33
type input "**********"
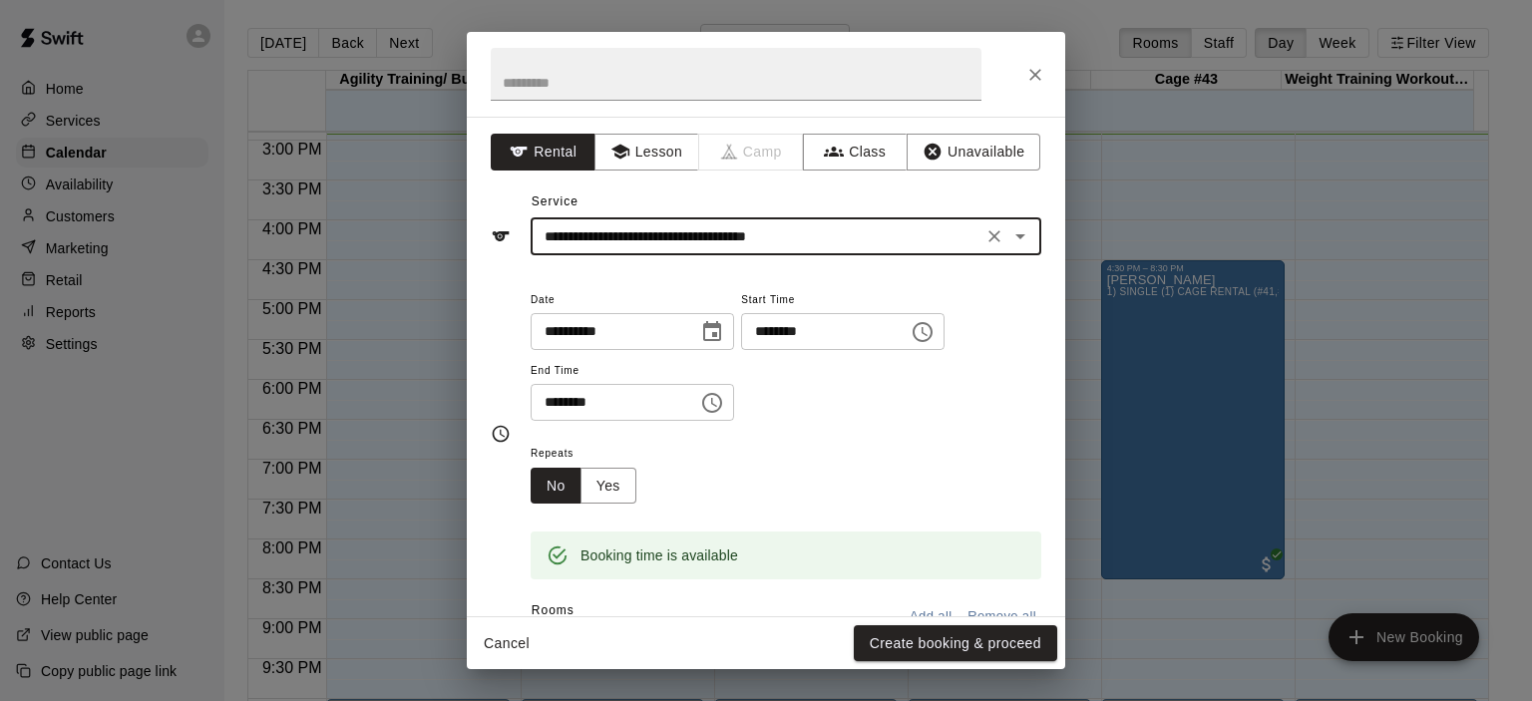
click at [717, 405] on icon "Choose time, selected time is 4:30 PM" at bounding box center [714, 402] width 6 height 9
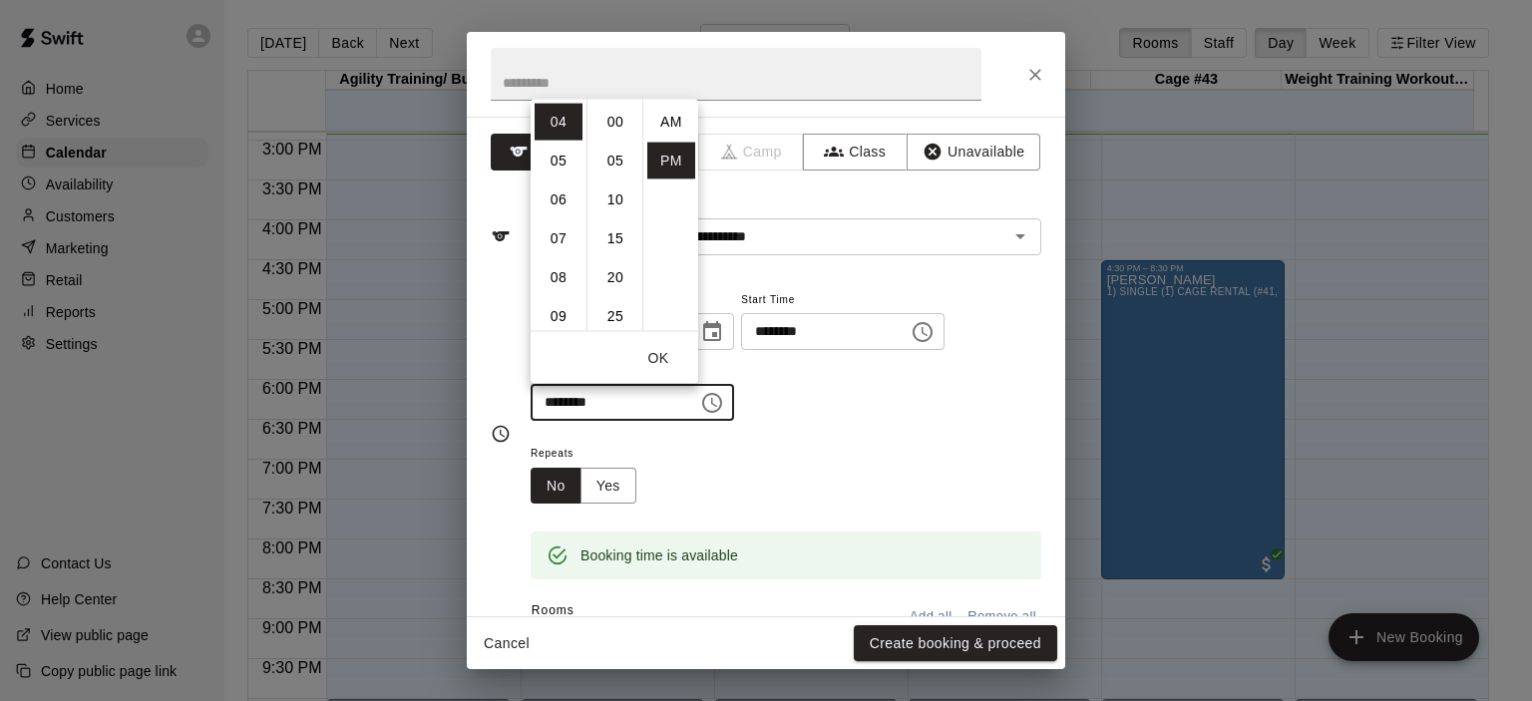
scroll to position [36, 0]
click at [561, 163] on li "05" at bounding box center [559, 160] width 48 height 37
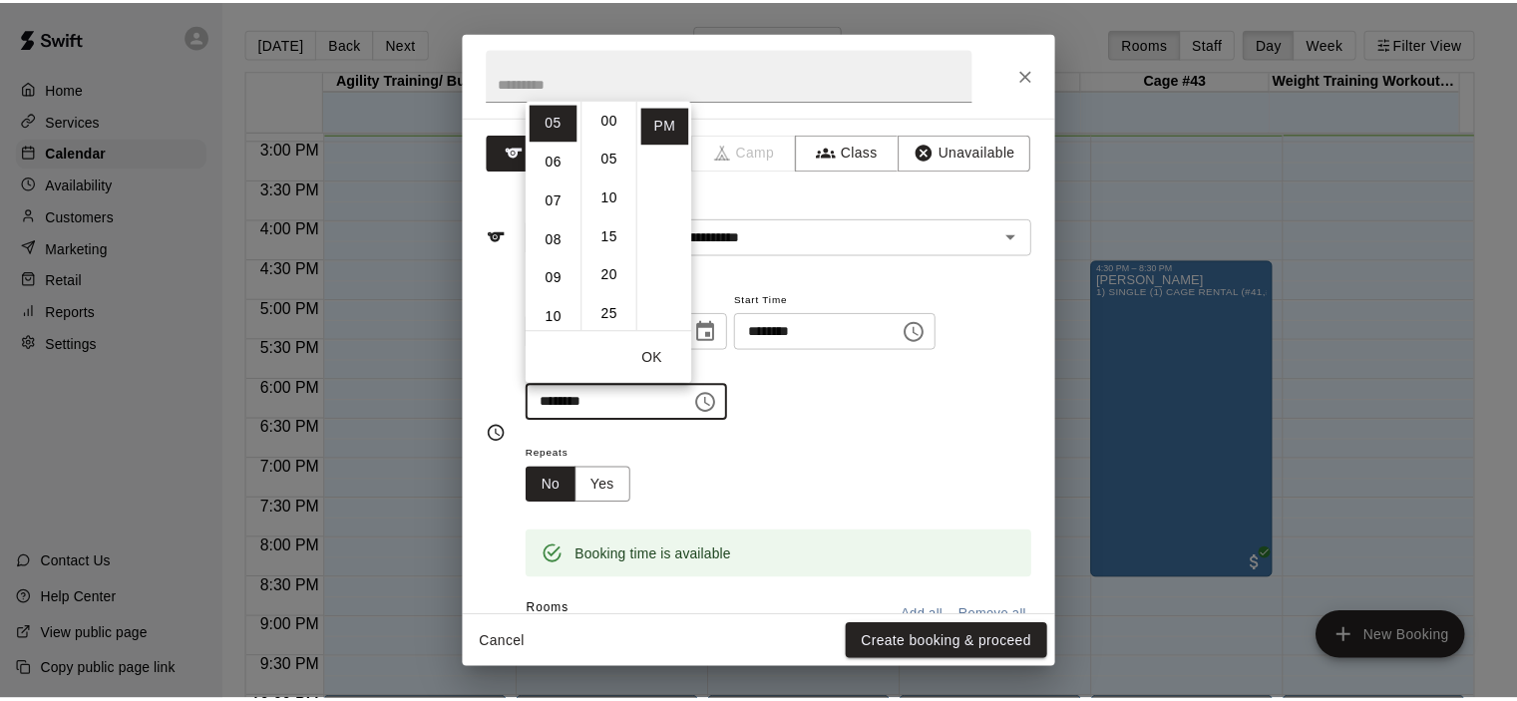
scroll to position [0, 0]
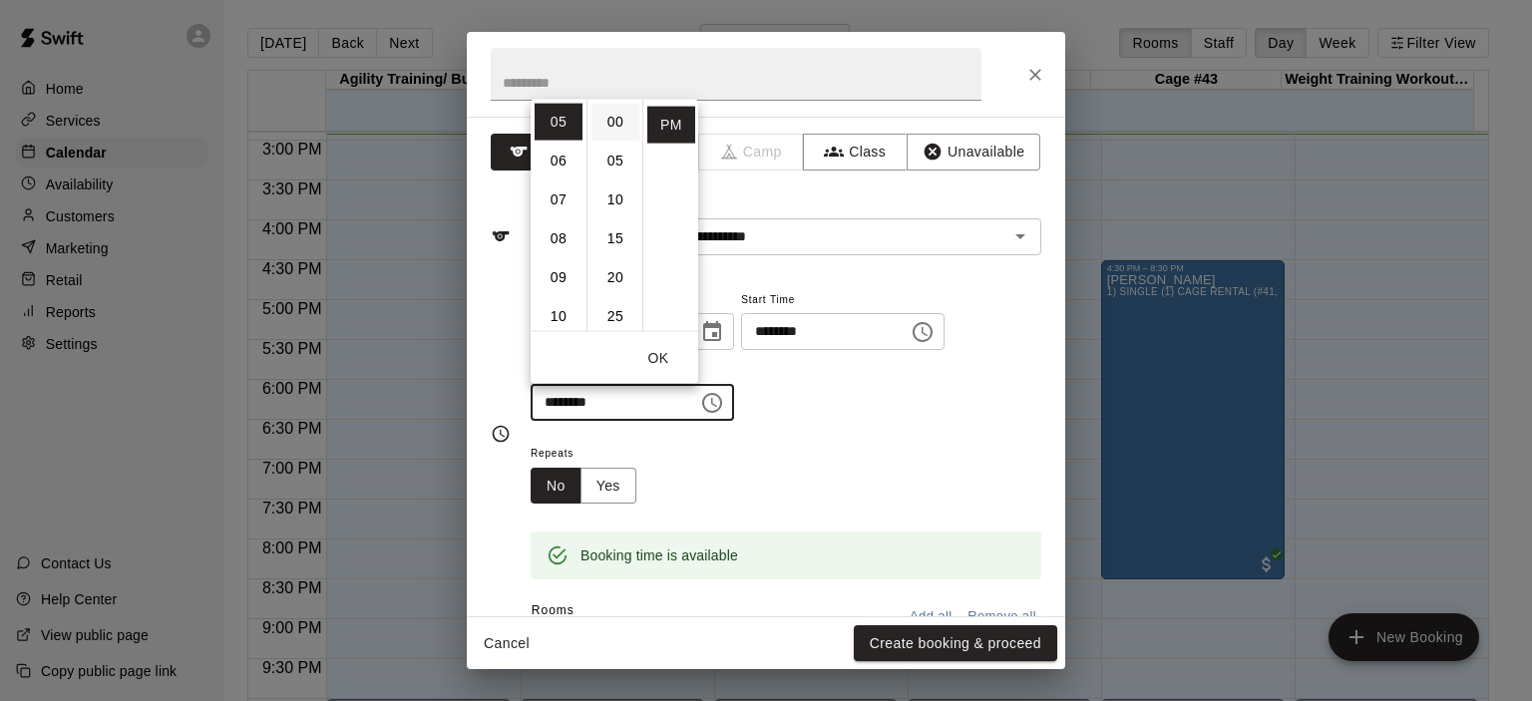
click at [618, 121] on li "00" at bounding box center [615, 121] width 48 height 37
type input "********"
click at [965, 631] on button "Create booking & proceed" at bounding box center [955, 643] width 203 height 37
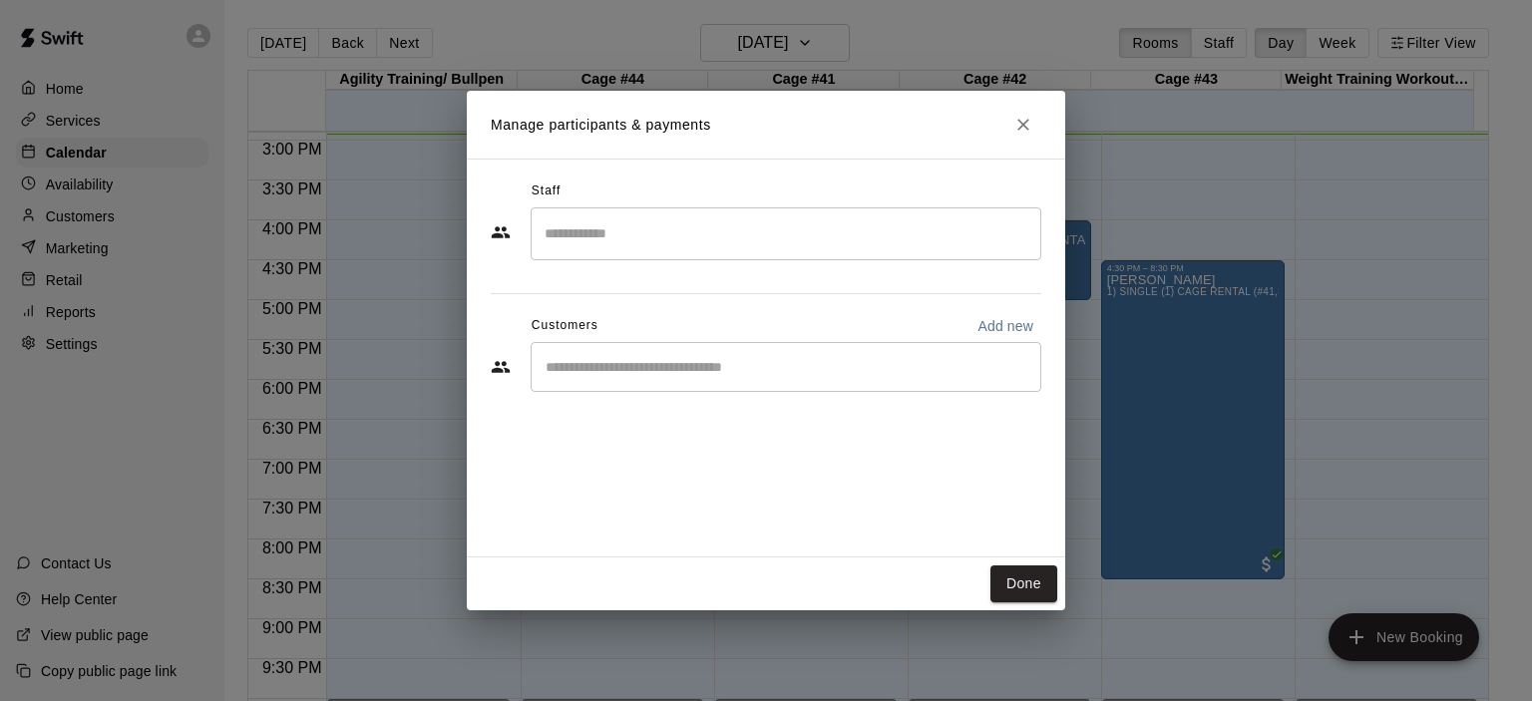
click at [730, 342] on div "​" at bounding box center [786, 367] width 511 height 50
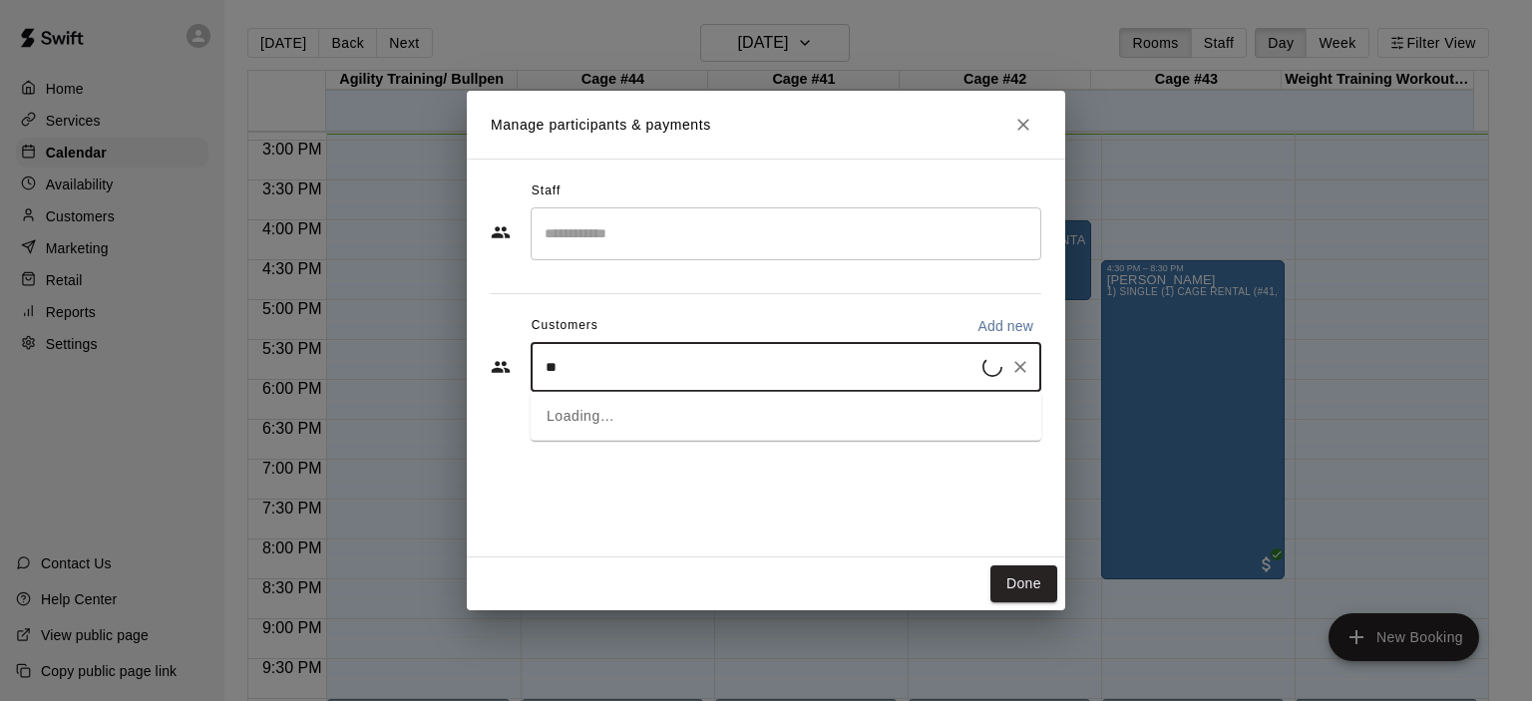
type input "***"
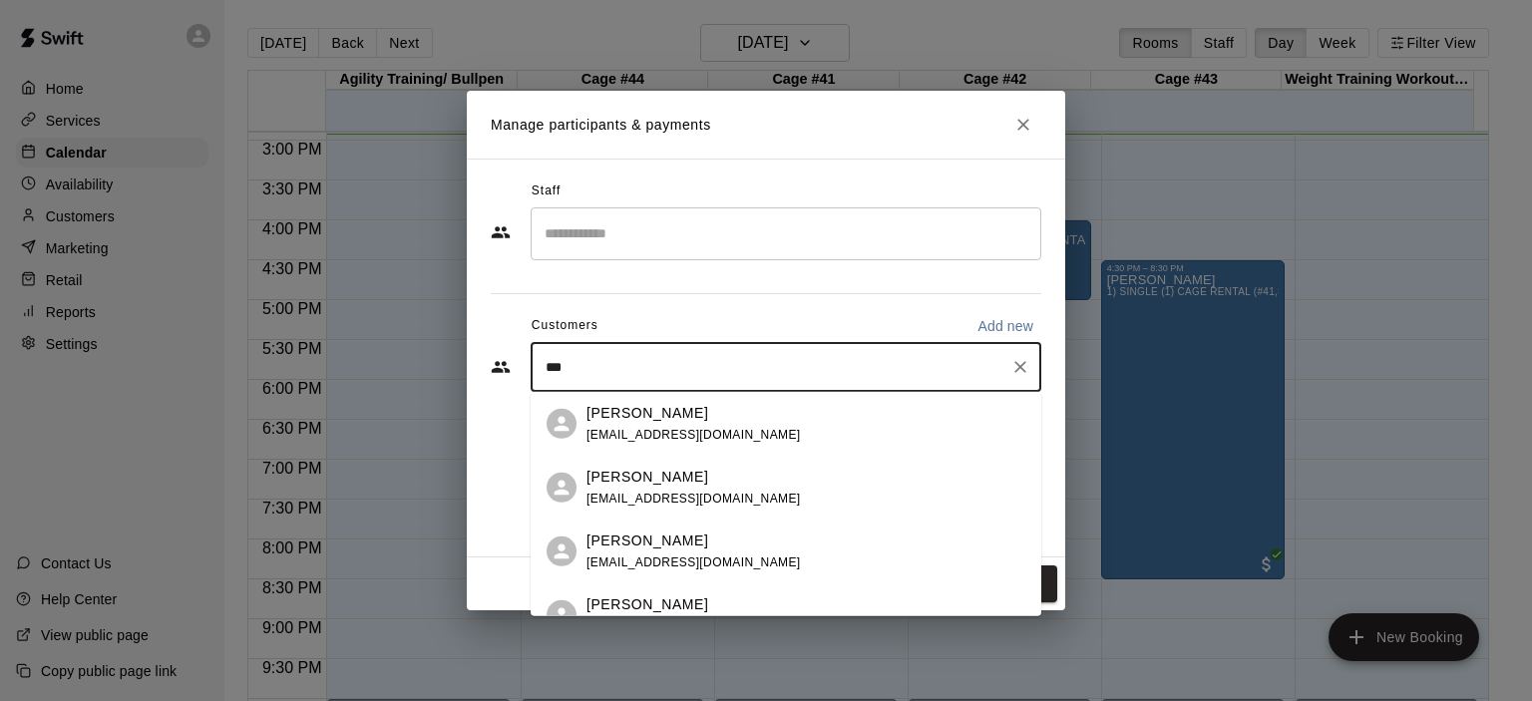
click at [753, 541] on div "[PERSON_NAME] [EMAIL_ADDRESS][DOMAIN_NAME]" at bounding box center [805, 551] width 439 height 43
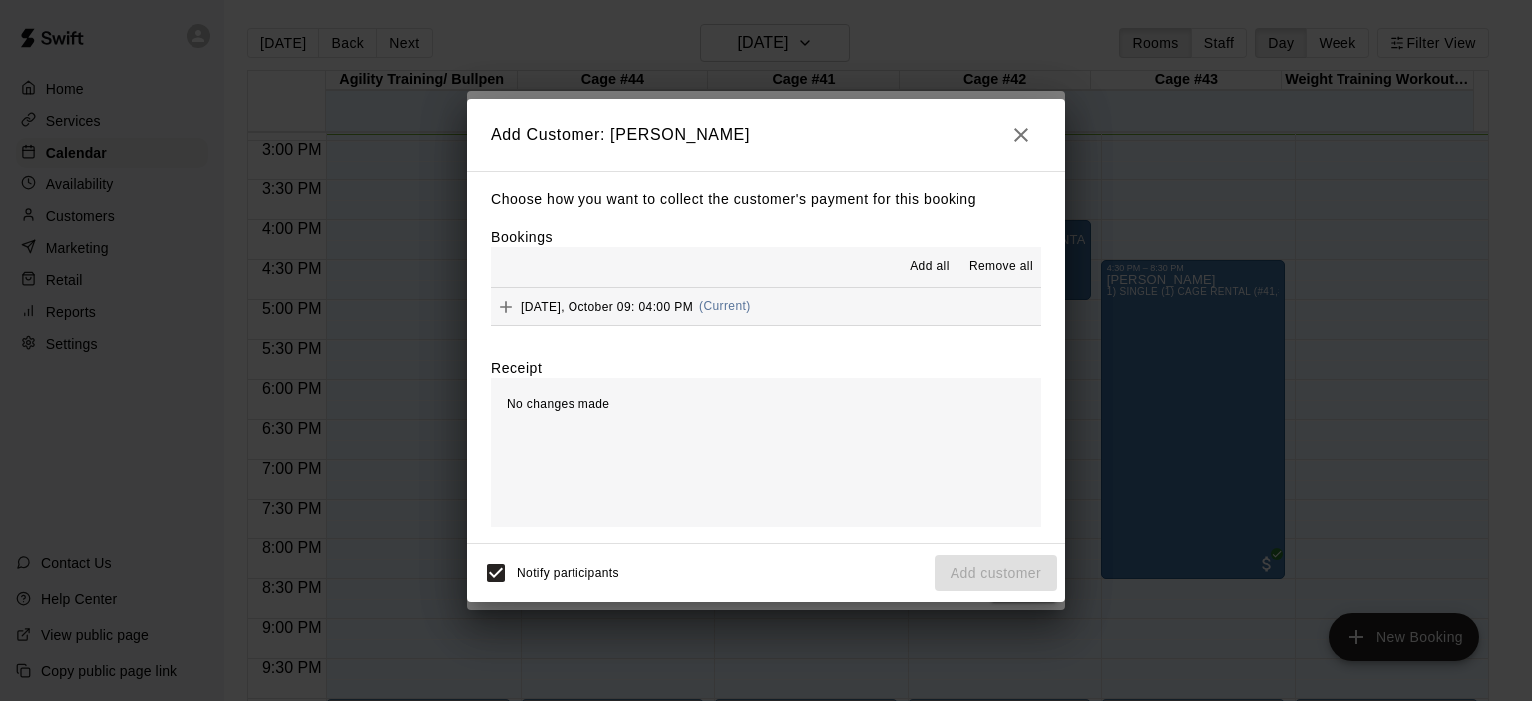
click at [730, 292] on button "[DATE], October 09: 04:00 PM (Current)" at bounding box center [766, 306] width 551 height 37
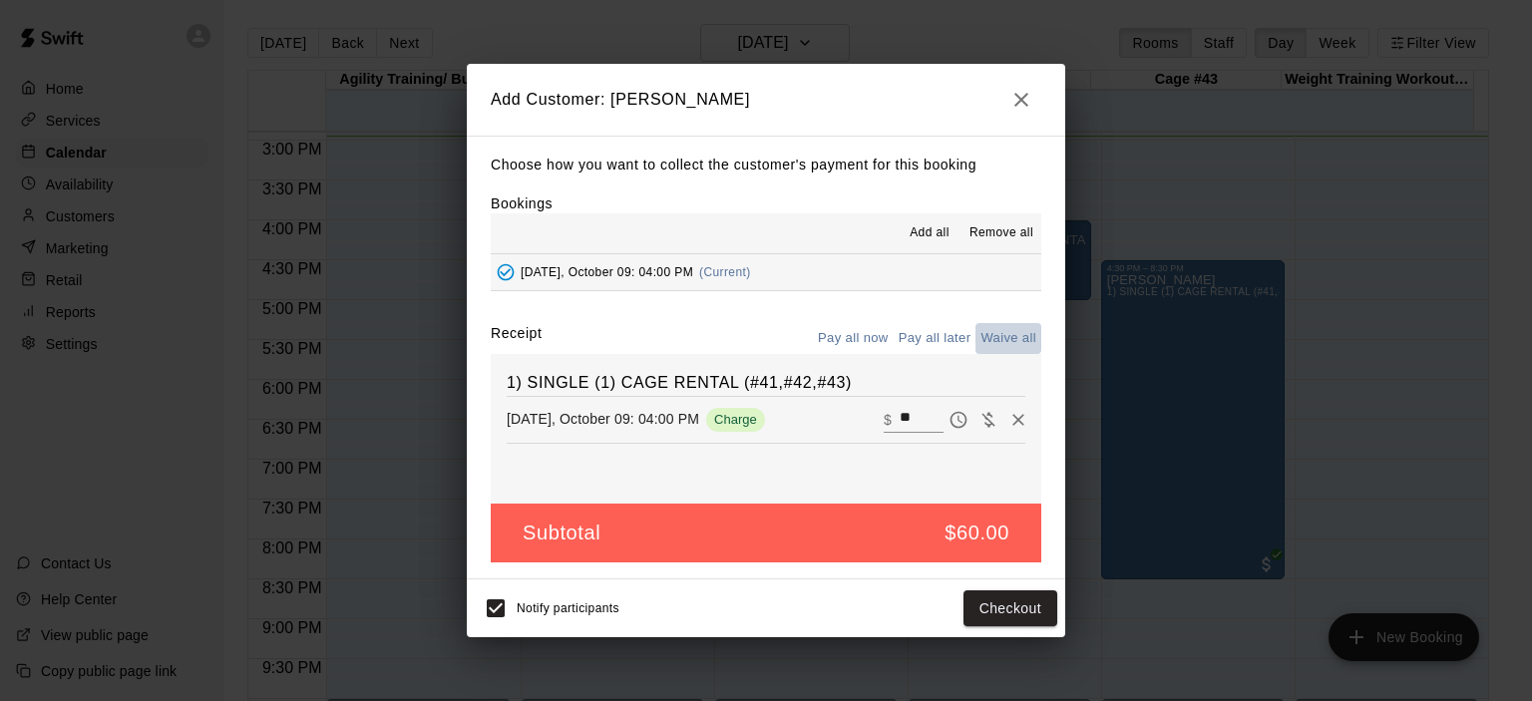
drag, startPoint x: 1012, startPoint y: 333, endPoint x: 999, endPoint y: 342, distance: 15.8
click at [1010, 333] on button "Waive all" at bounding box center [1008, 338] width 66 height 31
type input "*"
click at [1007, 605] on button "Add customer" at bounding box center [995, 608] width 123 height 37
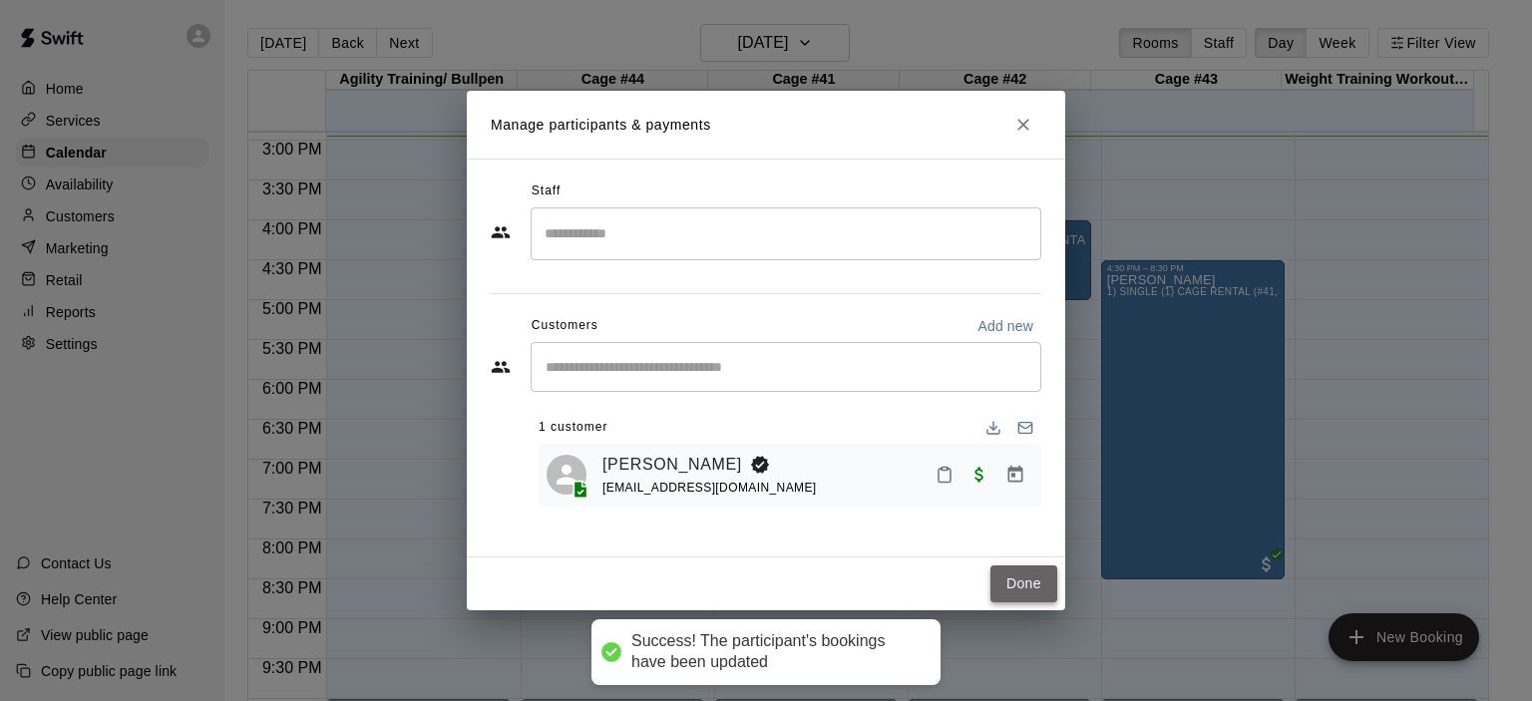
click at [1013, 586] on button "Done" at bounding box center [1023, 583] width 67 height 37
